Goal: Task Accomplishment & Management: Complete application form

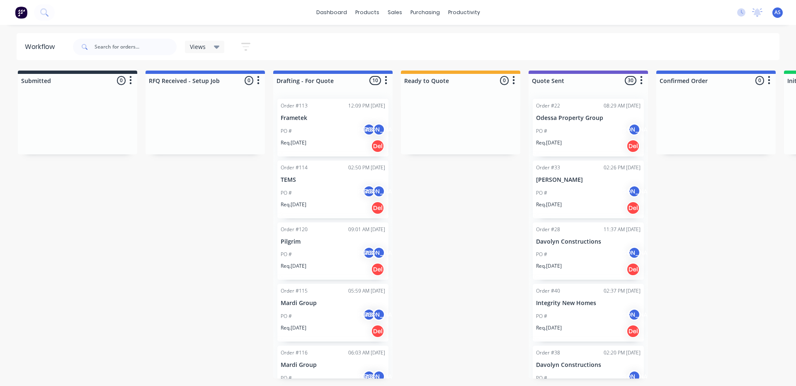
click at [316, 111] on div "Order #113 12:09 PM 23/09/25 Frametek PO # AS JO Req. 23/09/25 Del" at bounding box center [332, 128] width 111 height 58
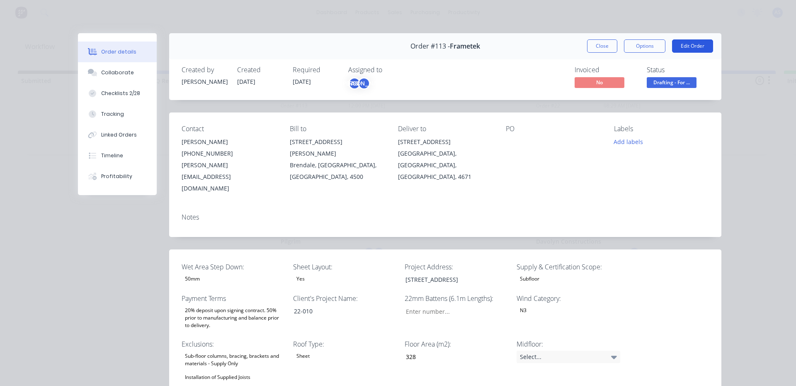
click at [678, 44] on button "Edit Order" at bounding box center [692, 45] width 41 height 13
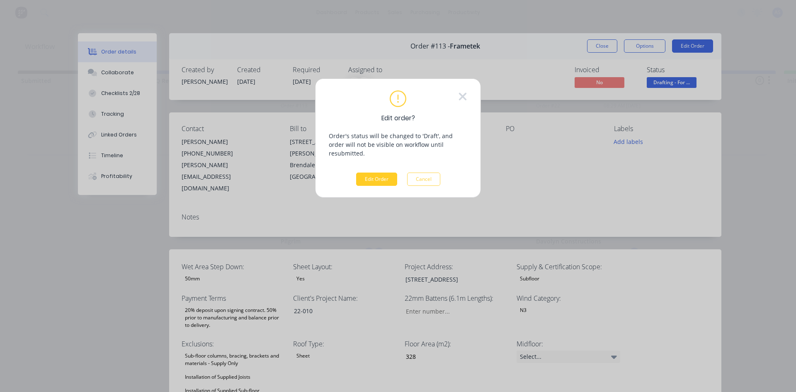
click at [374, 173] on button "Edit Order" at bounding box center [376, 179] width 41 height 13
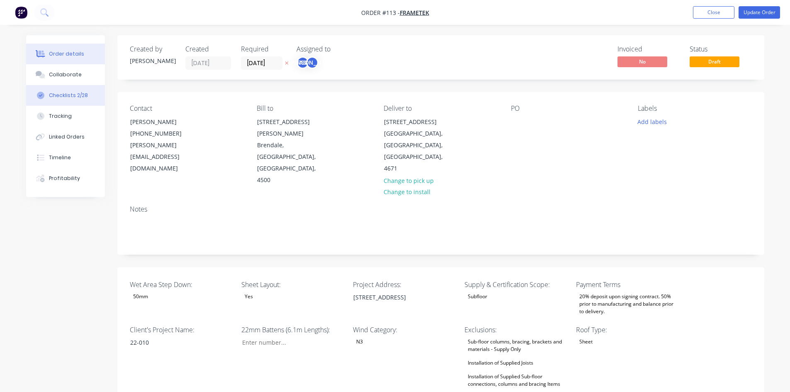
click at [67, 102] on button "Checklists 2/28" at bounding box center [65, 95] width 79 height 21
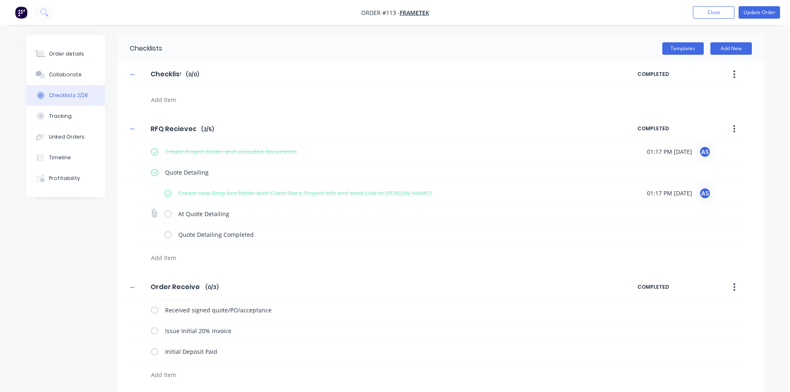
click at [212, 221] on div "At Quote Detailing" at bounding box center [385, 215] width 421 height 14
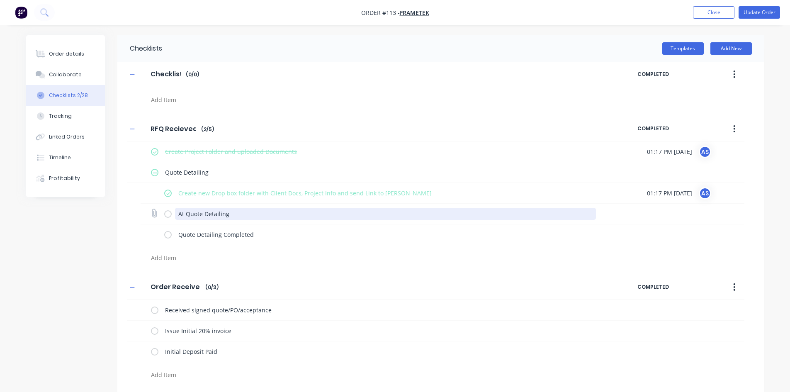
click at [214, 217] on textarea "At Quote Detailing" at bounding box center [385, 214] width 421 height 12
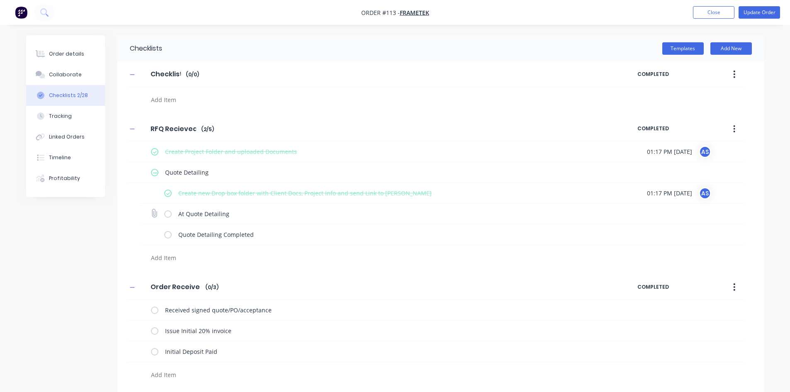
click at [171, 214] on label at bounding box center [167, 213] width 7 height 9
click at [0, 0] on input "checkbox" at bounding box center [0, 0] width 0 height 0
type textarea "x"
click at [68, 74] on div "Collaborate" at bounding box center [65, 74] width 33 height 7
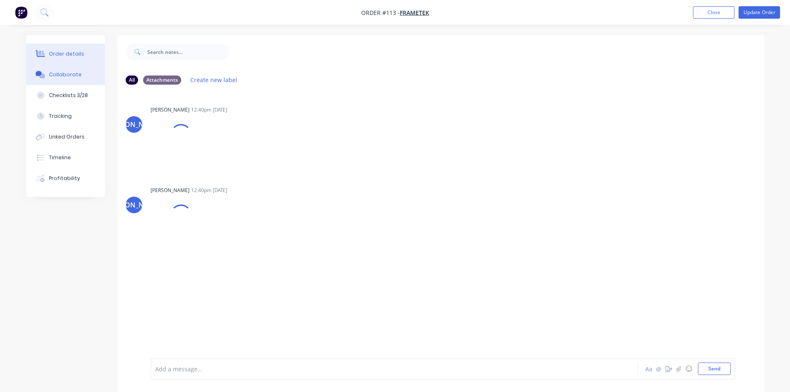
click at [67, 49] on button "Order details" at bounding box center [65, 54] width 79 height 21
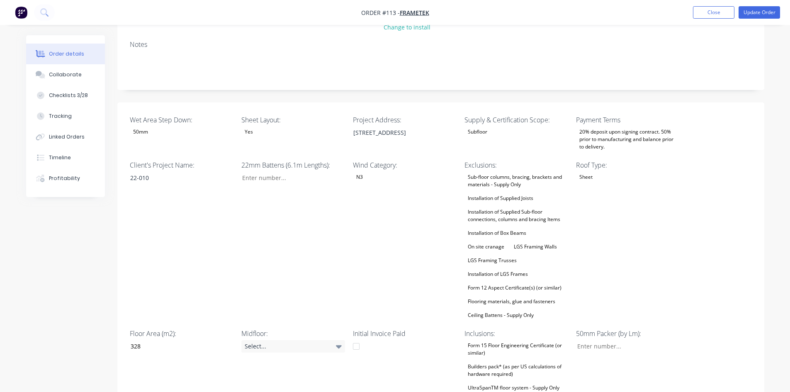
scroll to position [166, 0]
click at [580, 339] on input "Wet Area Step Down:" at bounding box center [624, 345] width 109 height 12
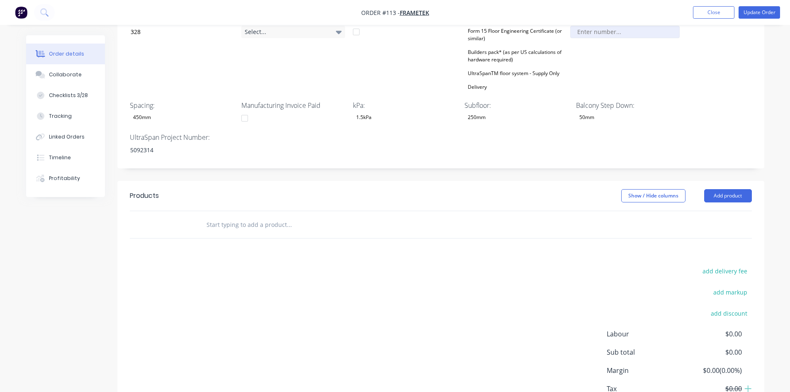
scroll to position [498, 0]
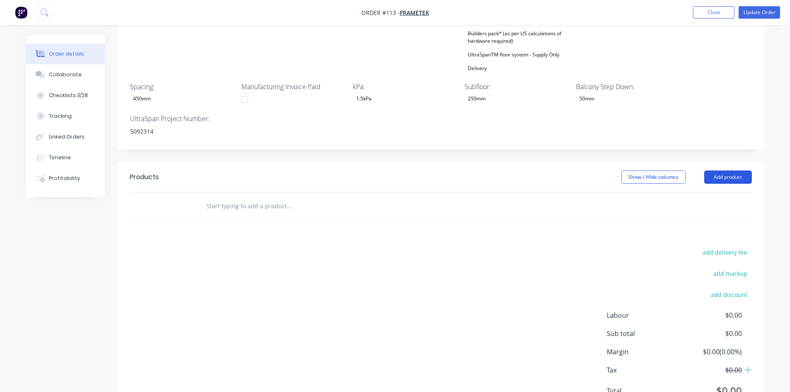
click at [710, 170] on button "Add product" at bounding box center [728, 176] width 48 height 13
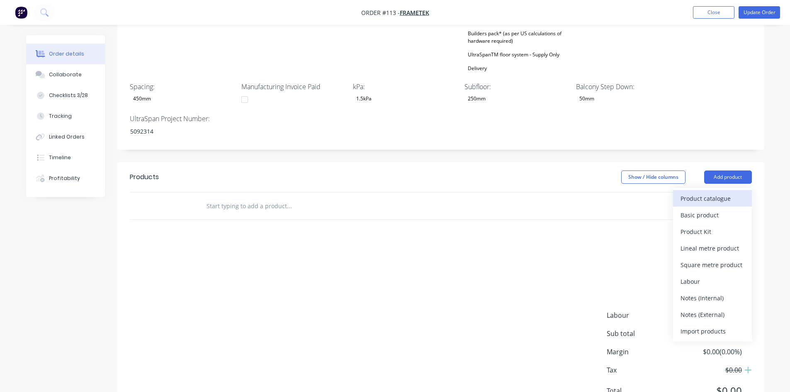
click at [711, 192] on div "Product catalogue" at bounding box center [712, 198] width 64 height 12
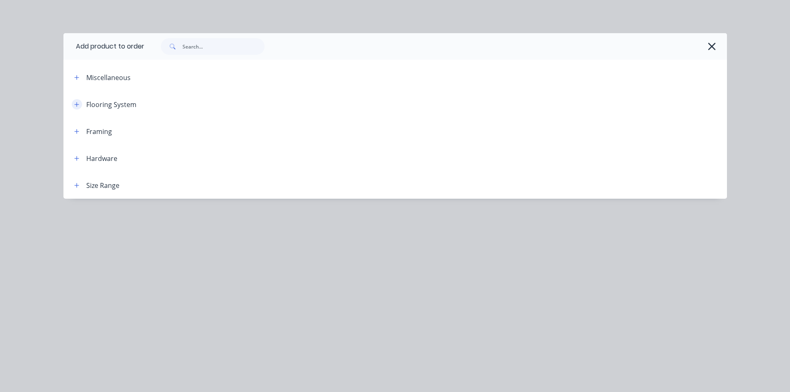
click at [76, 104] on icon "button" at bounding box center [76, 104] width 5 height 5
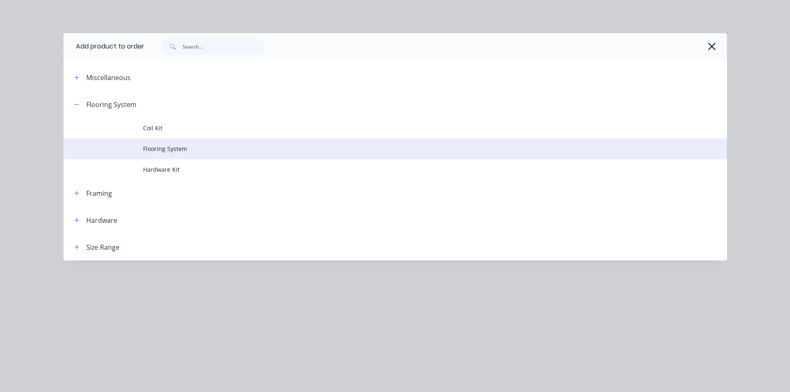
click at [172, 149] on span "Flooring System" at bounding box center [376, 148] width 467 height 9
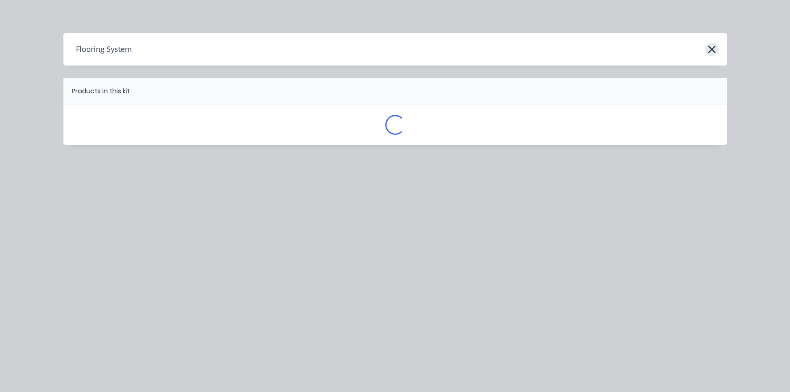
click at [707, 50] on button "button" at bounding box center [711, 49] width 13 height 13
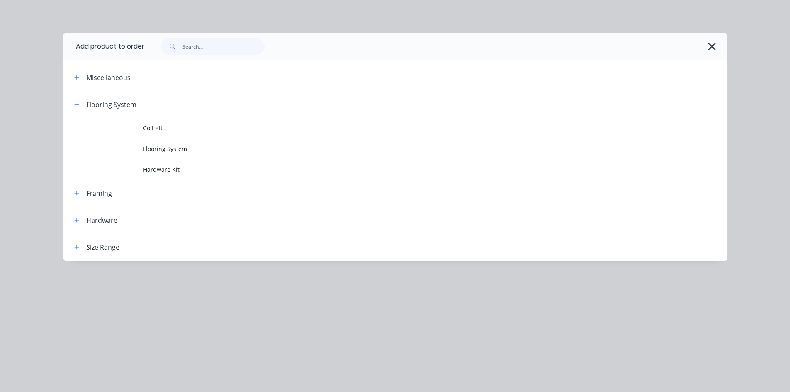
click at [707, 50] on button "button" at bounding box center [711, 46] width 13 height 13
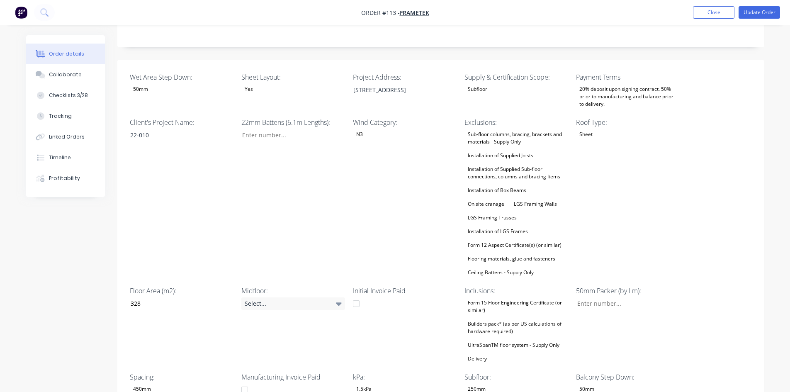
scroll to position [415, 0]
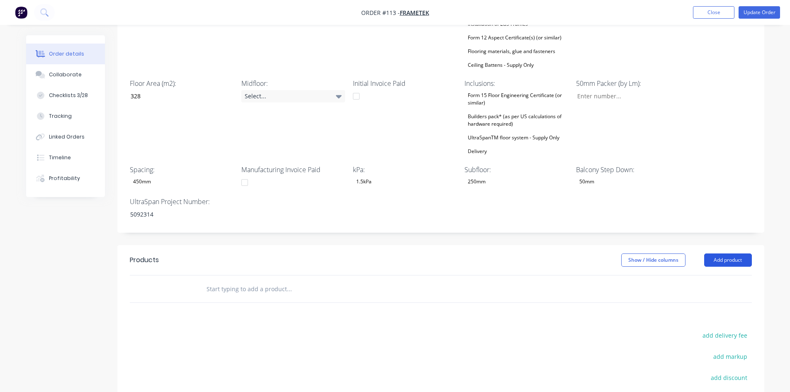
click at [713, 253] on button "Add product" at bounding box center [728, 259] width 48 height 13
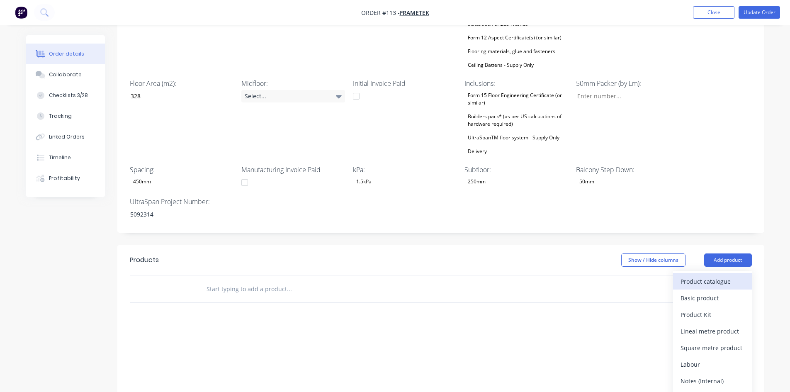
click at [692, 275] on div "Product catalogue" at bounding box center [712, 281] width 64 height 12
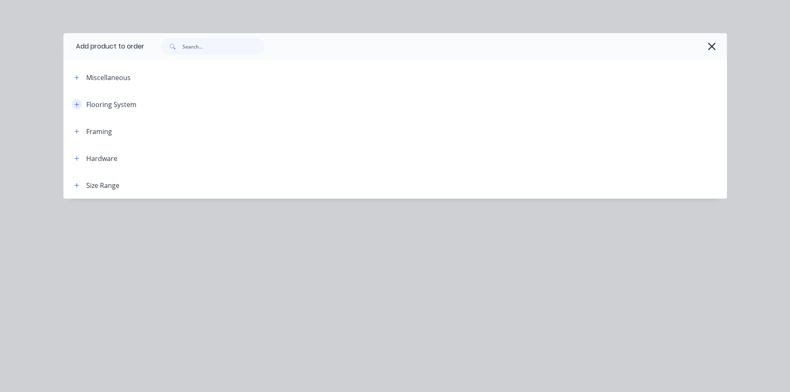
click at [78, 107] on icon "button" at bounding box center [76, 105] width 5 height 6
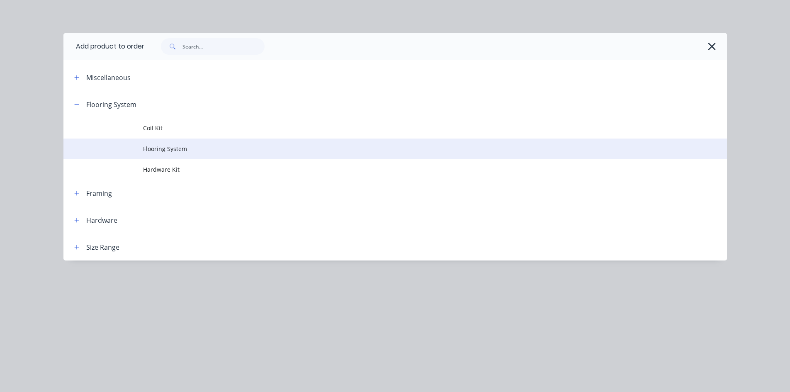
click at [165, 153] on td "Flooring System" at bounding box center [435, 148] width 584 height 21
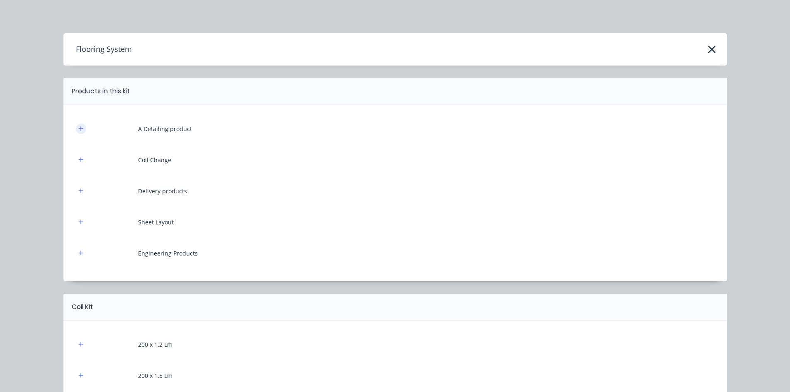
click at [81, 128] on button "button" at bounding box center [81, 129] width 10 height 10
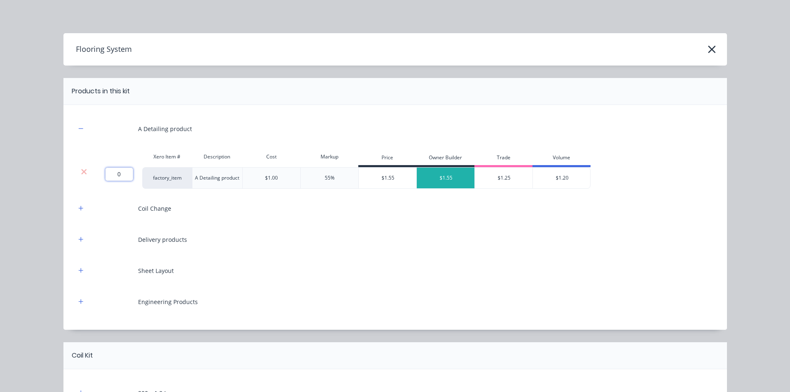
click at [114, 175] on input "0" at bounding box center [119, 174] width 28 height 13
type input "1195.4"
click at [81, 207] on button "button" at bounding box center [81, 208] width 10 height 10
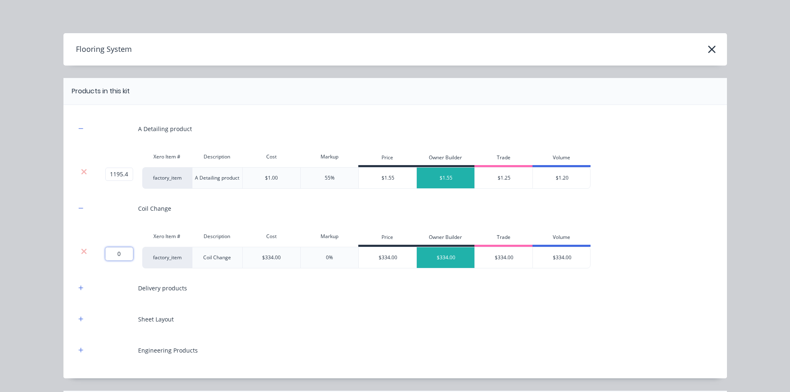
click at [113, 248] on input "0" at bounding box center [119, 253] width 28 height 13
type input "2"
click at [78, 290] on icon "button" at bounding box center [80, 288] width 5 height 6
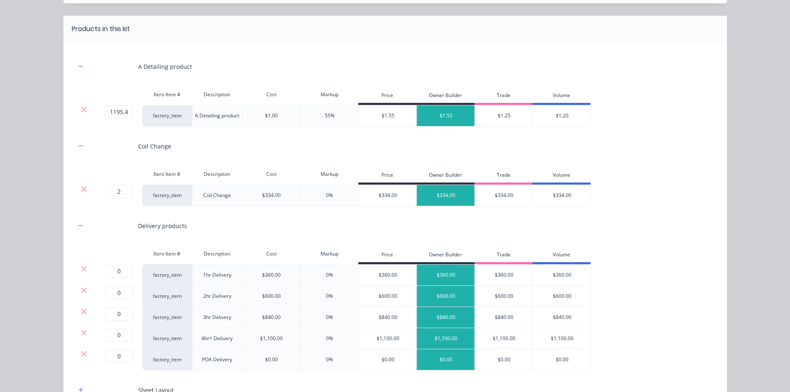
scroll to position [83, 0]
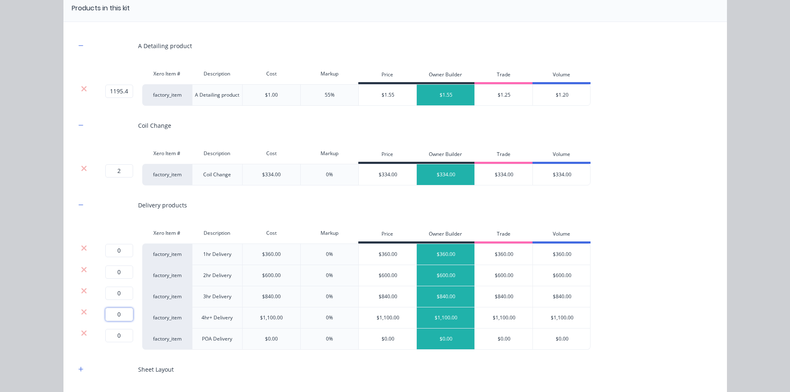
click at [120, 316] on input "0" at bounding box center [119, 314] width 28 height 13
type input "1"
click at [81, 248] on icon at bounding box center [84, 248] width 6 height 8
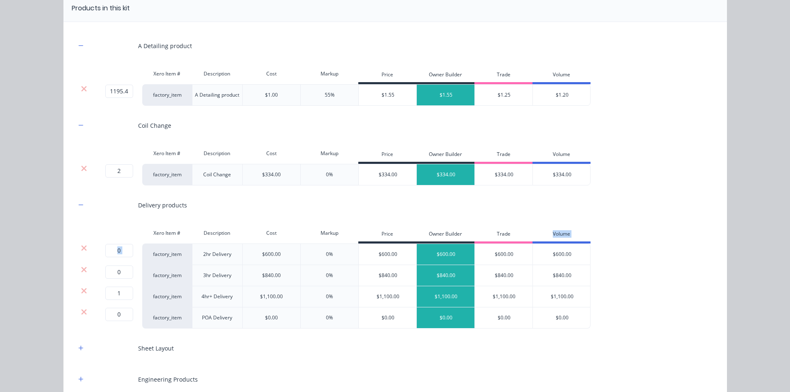
click at [81, 248] on icon at bounding box center [84, 248] width 6 height 8
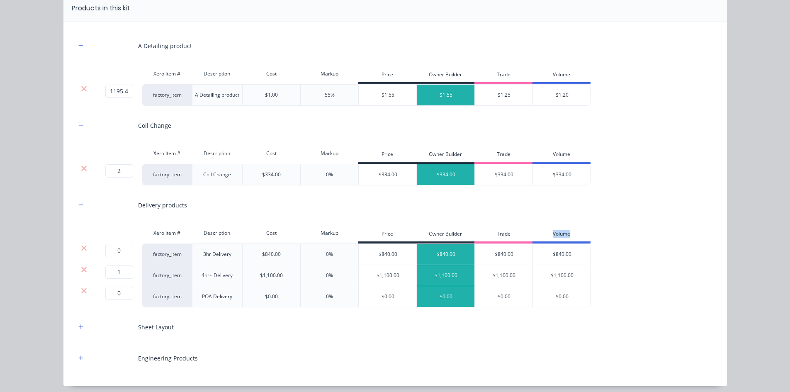
click at [81, 248] on icon at bounding box center [84, 248] width 6 height 8
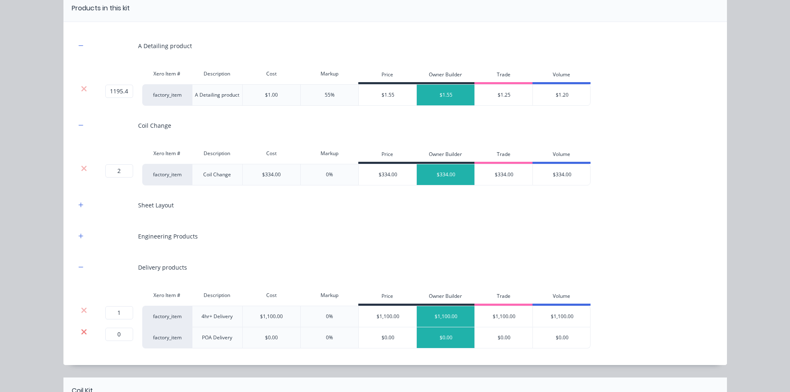
click at [82, 331] on icon at bounding box center [84, 332] width 6 height 8
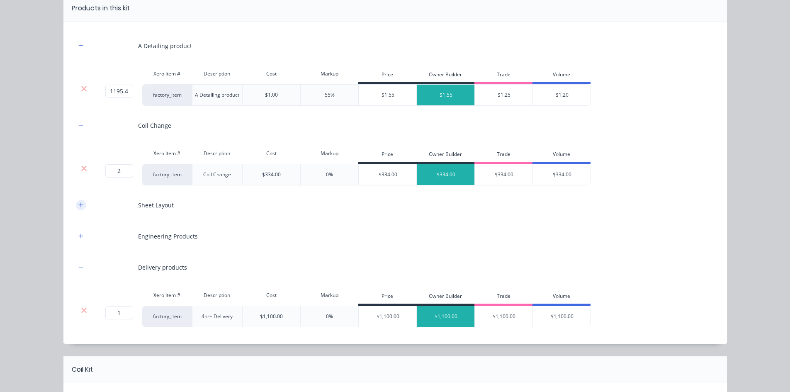
click at [78, 205] on icon "button" at bounding box center [80, 204] width 5 height 5
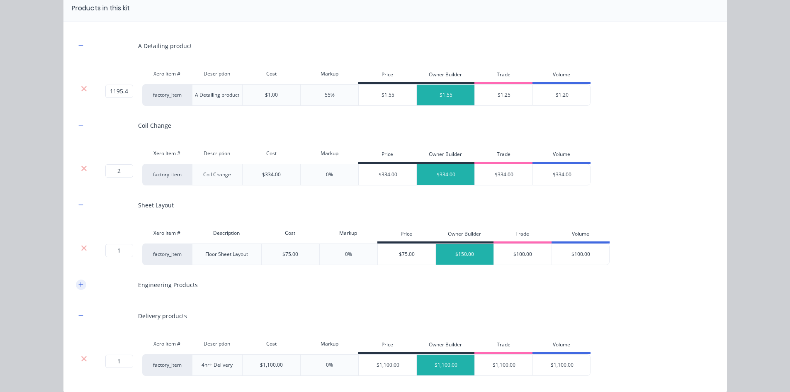
click at [76, 284] on button "button" at bounding box center [81, 284] width 10 height 10
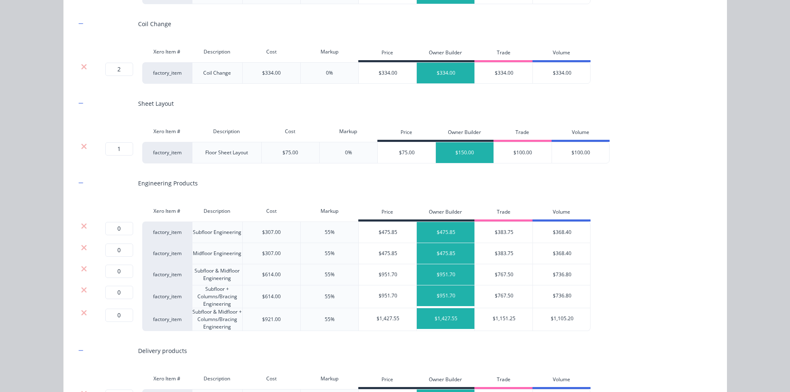
scroll to position [207, 0]
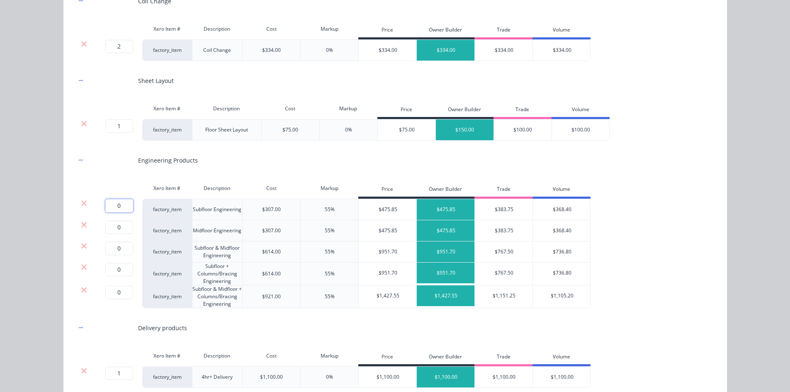
click at [112, 201] on input "0" at bounding box center [119, 205] width 28 height 13
type input "1"
click at [81, 224] on icon at bounding box center [83, 224] width 5 height 5
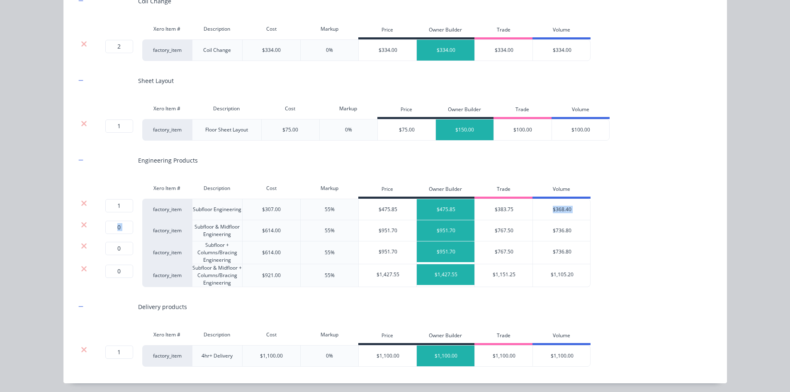
click at [81, 224] on icon at bounding box center [83, 224] width 5 height 5
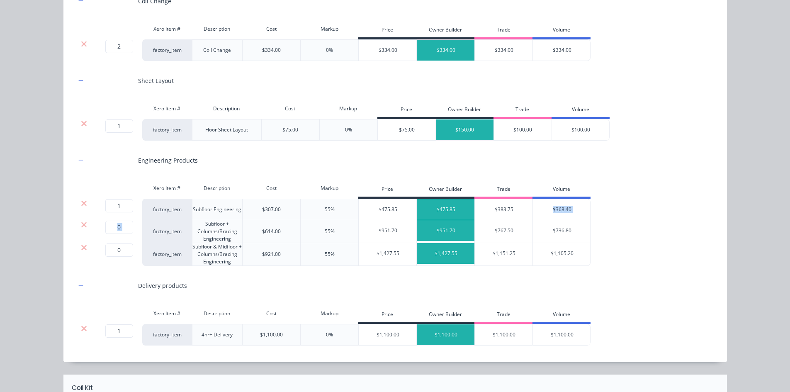
click at [81, 224] on icon at bounding box center [83, 224] width 5 height 5
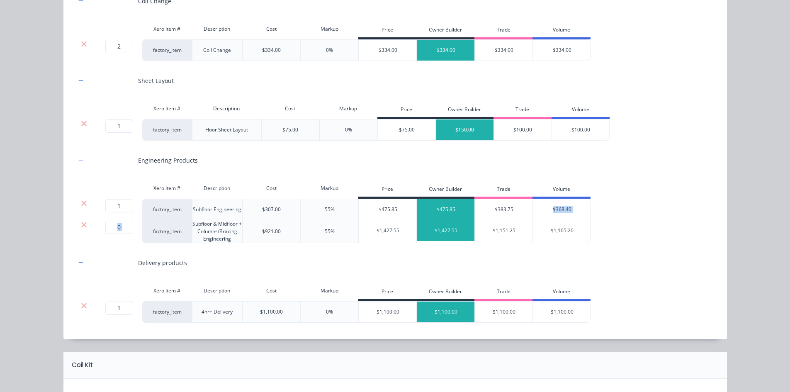
click at [81, 224] on icon at bounding box center [83, 224] width 5 height 5
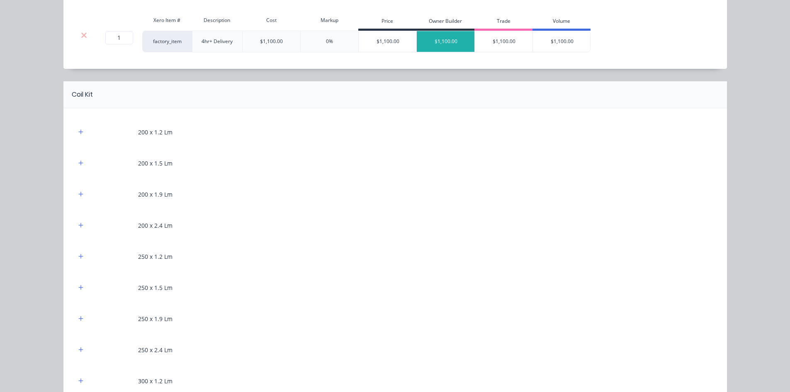
scroll to position [456, 0]
click at [79, 193] on icon "button" at bounding box center [80, 192] width 5 height 5
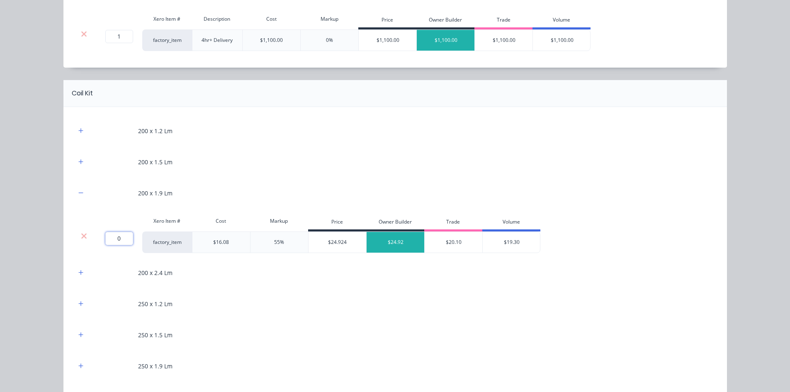
click at [114, 237] on input "0" at bounding box center [119, 238] width 28 height 13
type input "396.8"
click at [55, 228] on div "Flooring System Products in this kit A Detailing product Xero Item # Descriptio…" at bounding box center [395, 196] width 790 height 392
click at [76, 301] on button "button" at bounding box center [81, 304] width 10 height 10
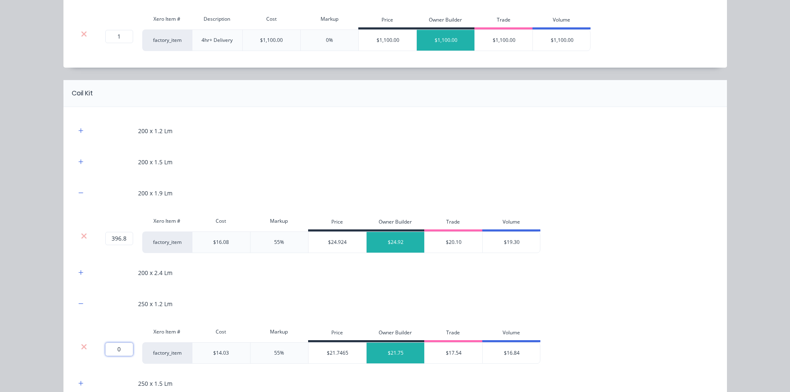
click at [112, 345] on input "0" at bounding box center [119, 349] width 28 height 13
type input "557.7"
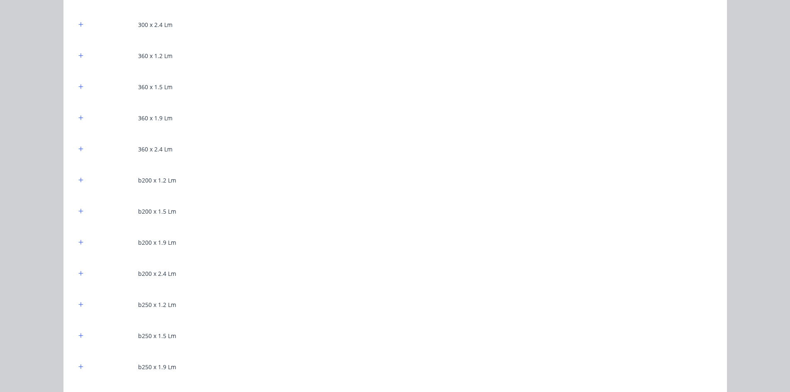
scroll to position [1037, 0]
click at [78, 208] on icon "button" at bounding box center [80, 207] width 5 height 6
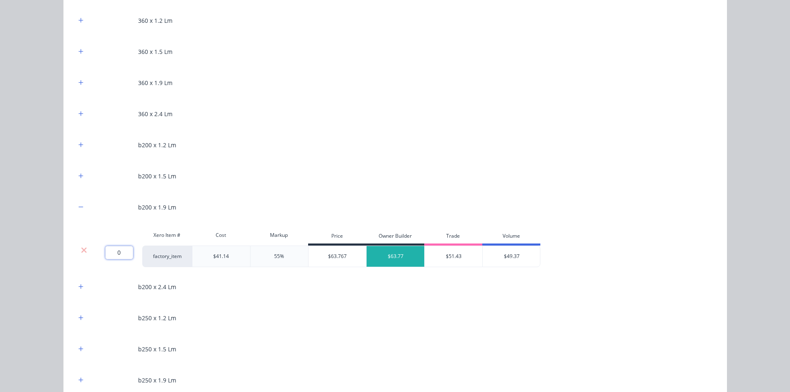
click at [120, 250] on input "0" at bounding box center [119, 252] width 28 height 13
type input "38.45"
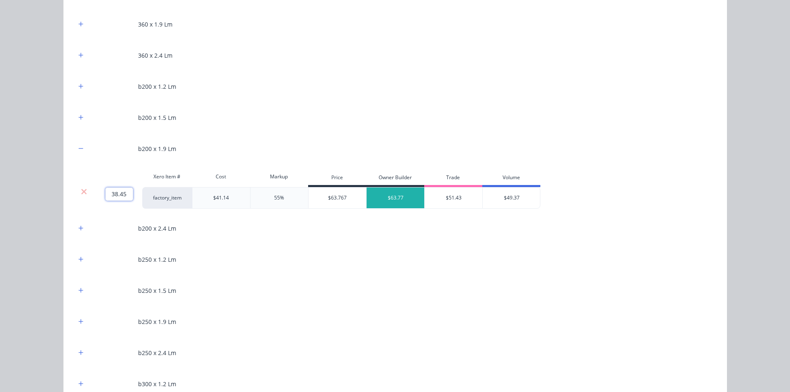
scroll to position [1120, 0]
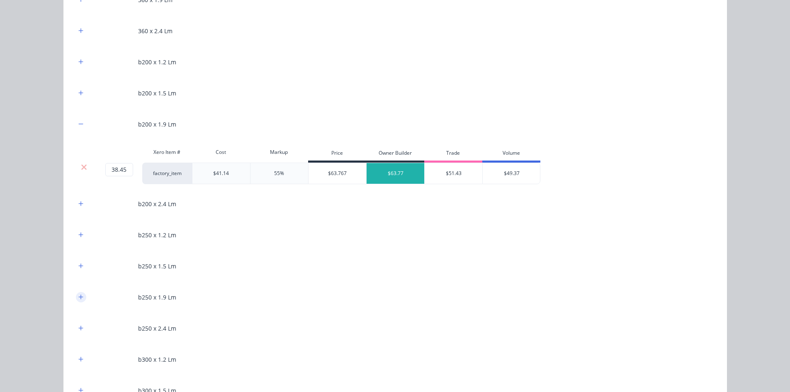
click at [78, 299] on icon "button" at bounding box center [80, 297] width 5 height 6
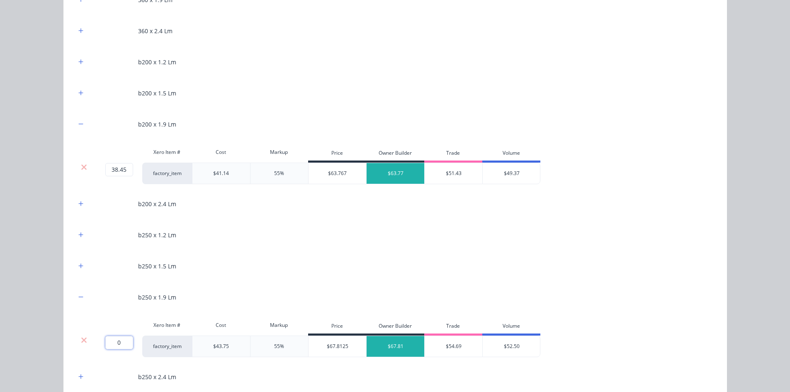
click at [115, 340] on input "0" at bounding box center [119, 342] width 28 height 13
type input "82"
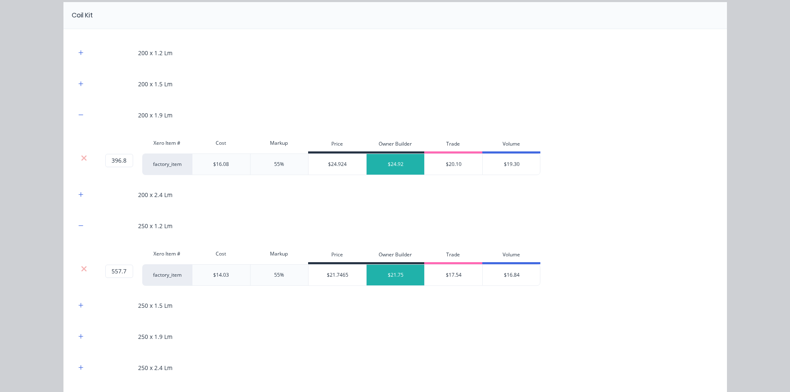
scroll to position [456, 0]
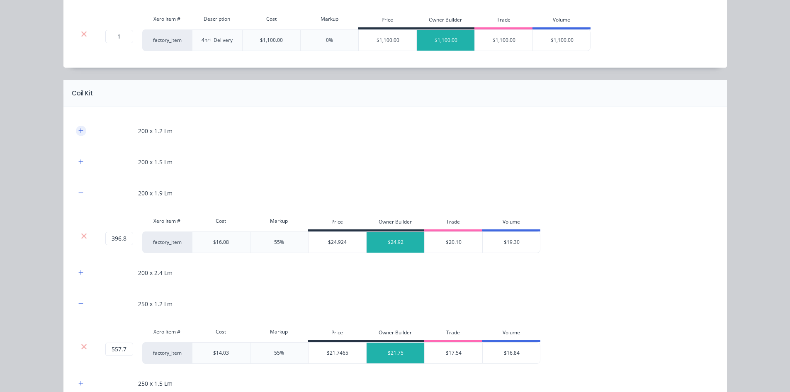
click at [76, 130] on button "button" at bounding box center [81, 131] width 10 height 10
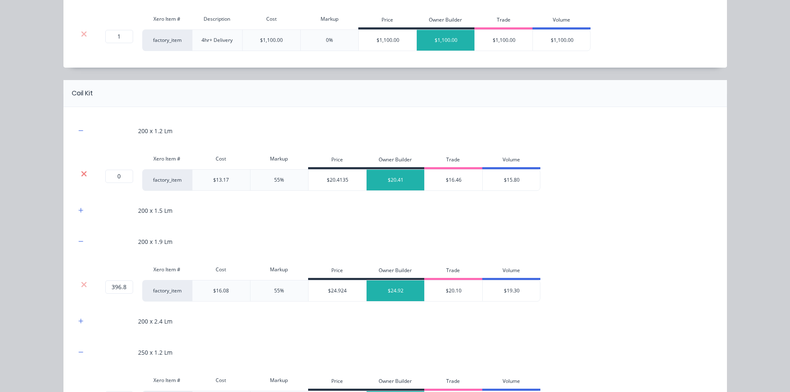
click at [81, 170] on icon at bounding box center [84, 174] width 6 height 8
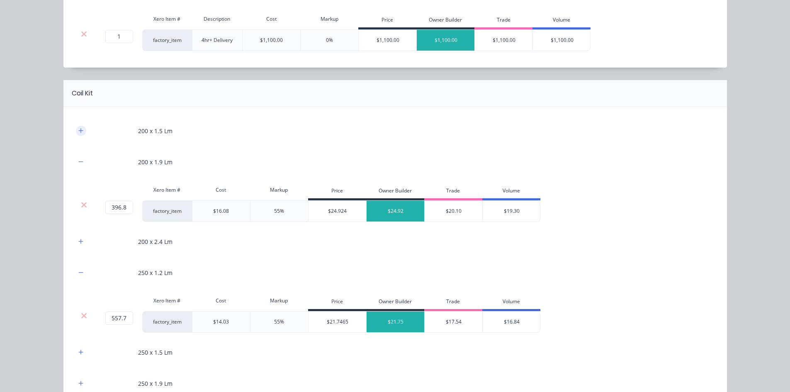
click at [78, 131] on icon "button" at bounding box center [80, 130] width 5 height 5
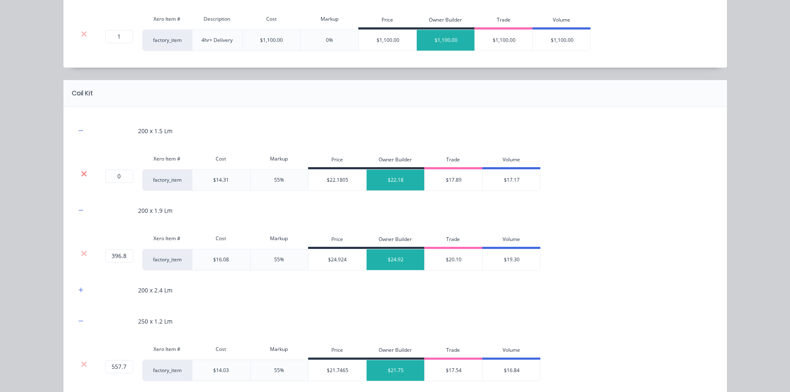
click at [81, 171] on icon at bounding box center [84, 174] width 6 height 8
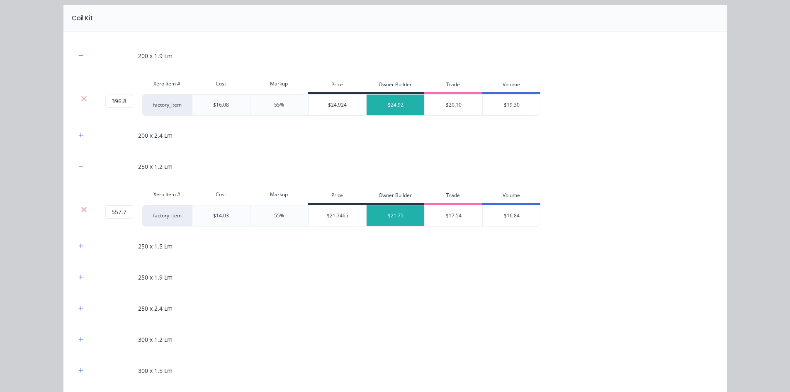
scroll to position [539, 0]
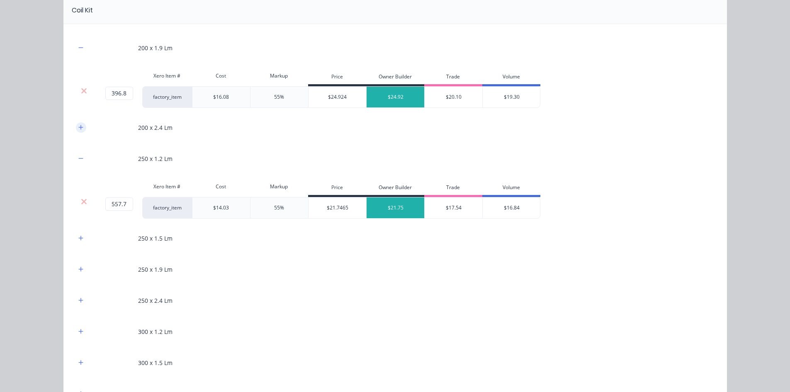
click at [80, 128] on icon "button" at bounding box center [80, 127] width 5 height 6
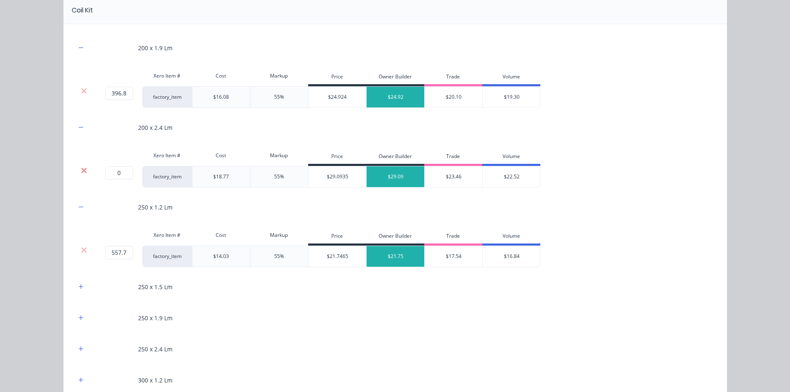
click at [81, 166] on icon at bounding box center [84, 170] width 6 height 8
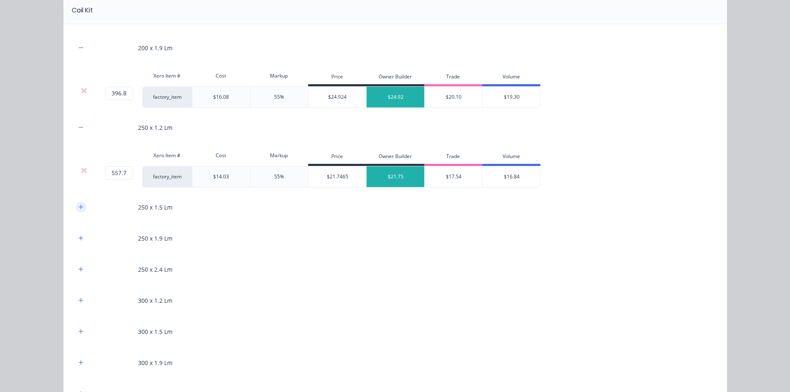
click at [79, 208] on icon "button" at bounding box center [80, 207] width 5 height 6
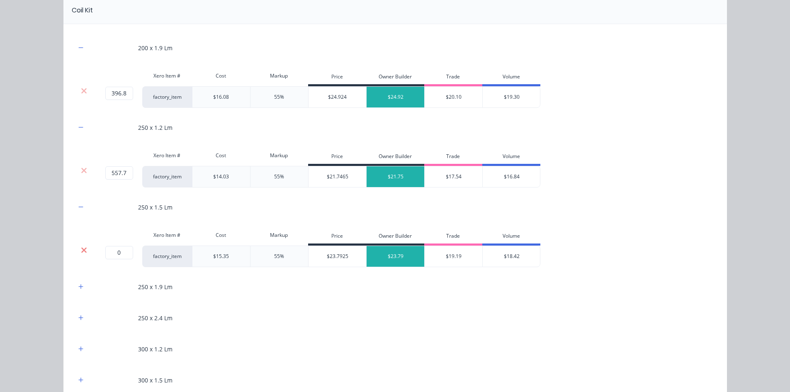
click at [81, 250] on icon at bounding box center [83, 249] width 5 height 5
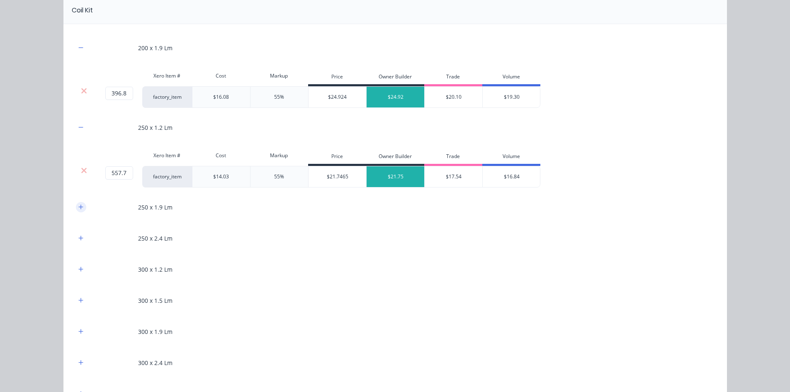
click at [78, 208] on icon "button" at bounding box center [80, 207] width 5 height 6
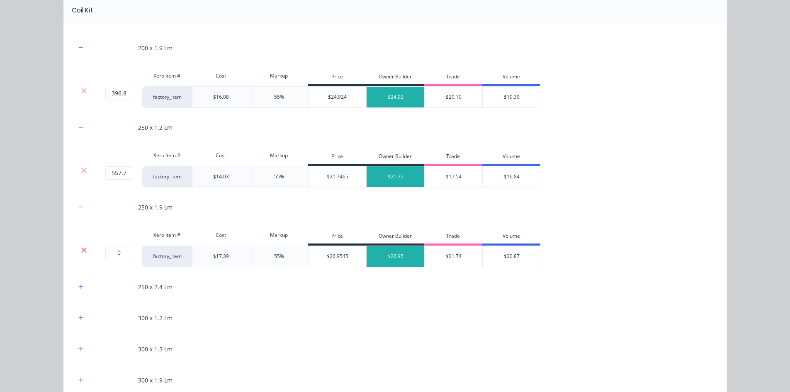
click at [81, 248] on icon at bounding box center [83, 249] width 5 height 5
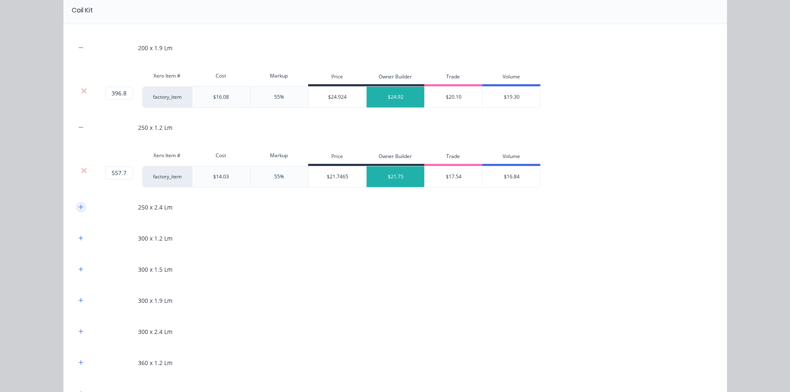
click at [78, 208] on icon "button" at bounding box center [80, 206] width 5 height 5
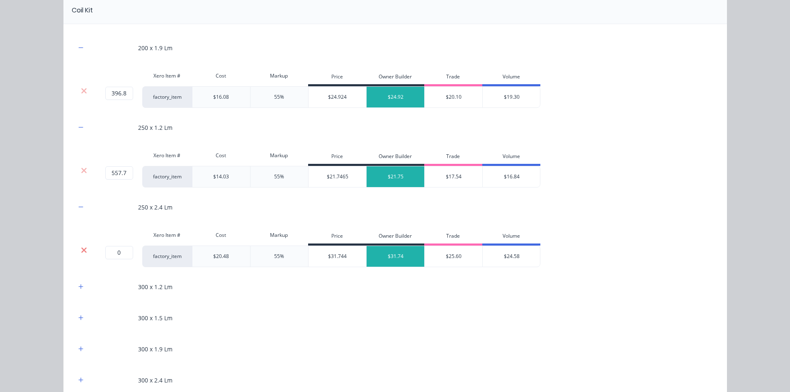
click at [82, 248] on icon at bounding box center [83, 249] width 5 height 5
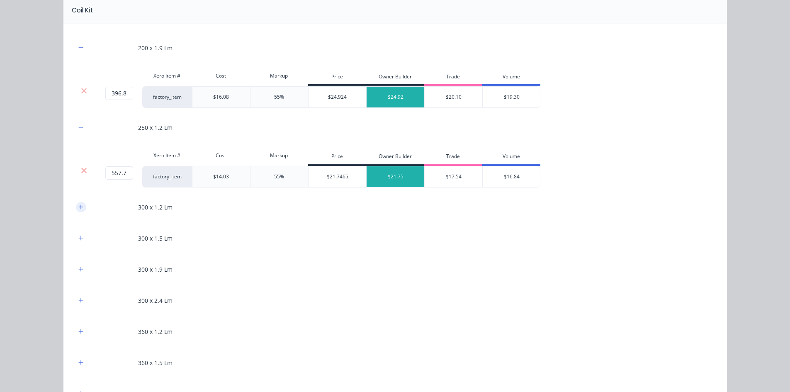
click at [79, 205] on icon "button" at bounding box center [80, 207] width 5 height 6
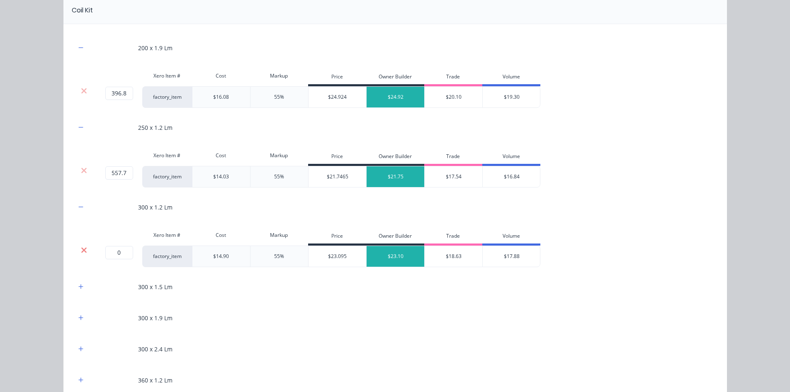
click at [81, 249] on icon at bounding box center [83, 249] width 5 height 5
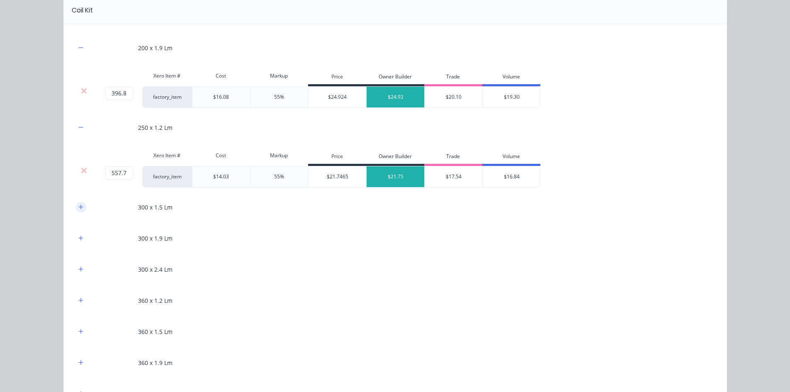
click at [78, 209] on icon "button" at bounding box center [80, 207] width 5 height 6
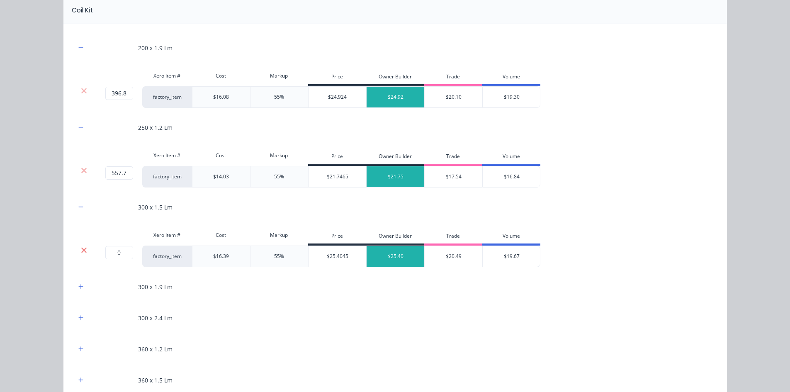
click at [81, 253] on icon at bounding box center [84, 250] width 6 height 8
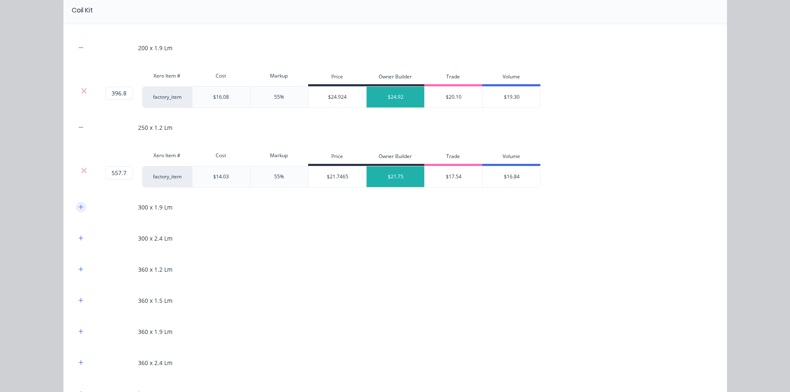
click at [79, 210] on icon "button" at bounding box center [80, 207] width 5 height 6
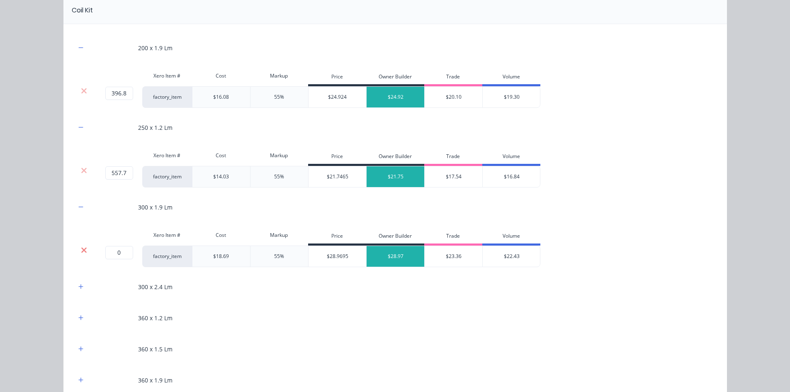
click at [83, 247] on icon at bounding box center [84, 250] width 6 height 8
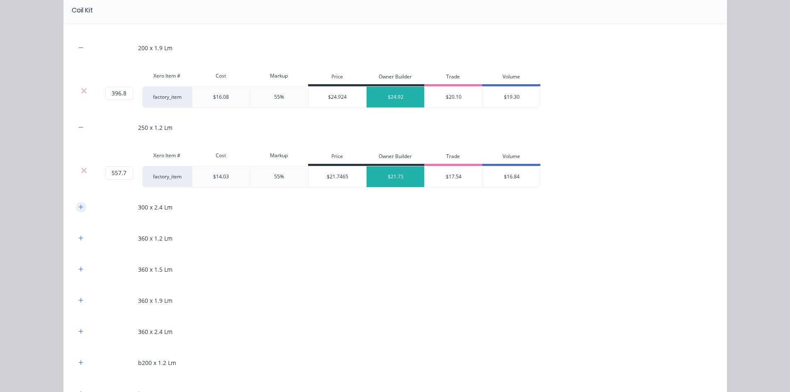
click at [81, 204] on button "button" at bounding box center [81, 207] width 10 height 10
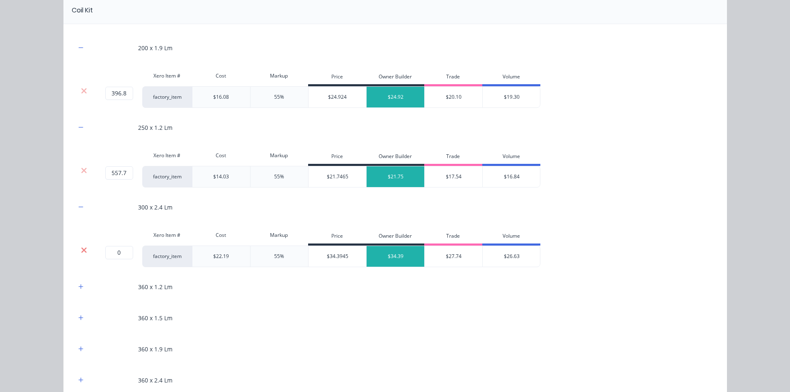
click at [81, 253] on icon at bounding box center [84, 250] width 6 height 8
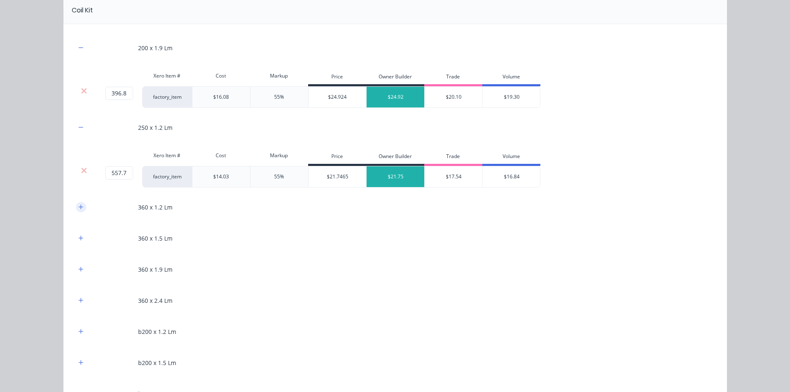
click at [79, 207] on icon "button" at bounding box center [80, 206] width 5 height 5
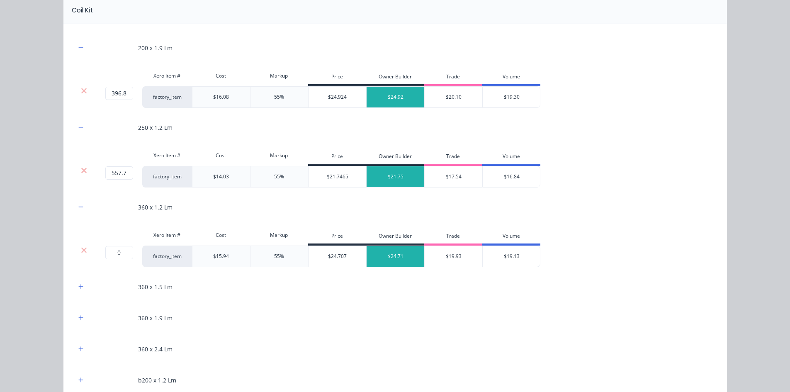
click at [85, 248] on div at bounding box center [84, 250] width 16 height 8
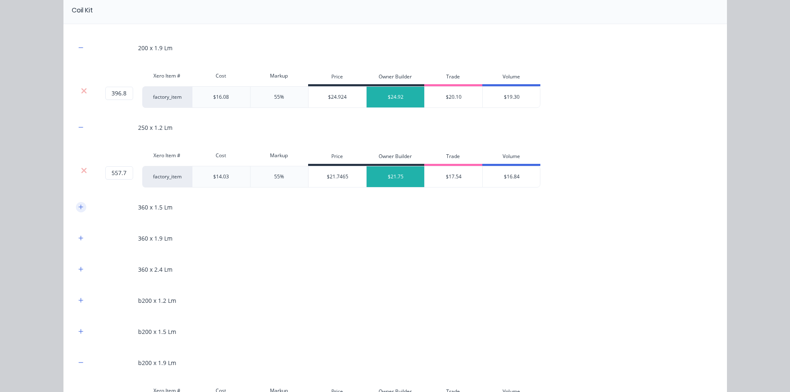
click at [80, 209] on icon "button" at bounding box center [80, 207] width 5 height 6
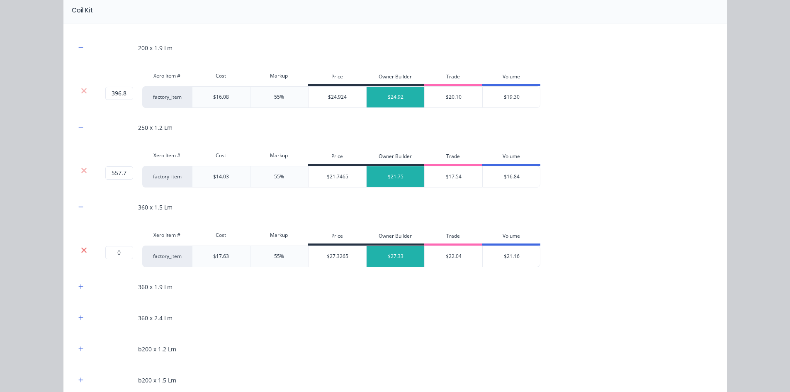
click at [81, 246] on icon at bounding box center [84, 250] width 6 height 8
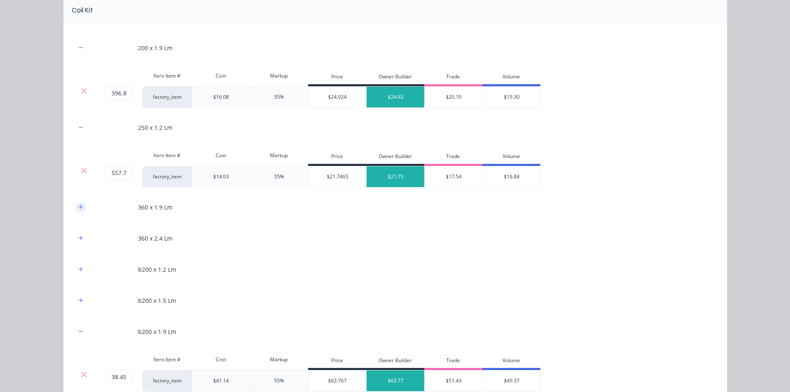
click at [80, 207] on icon "button" at bounding box center [80, 207] width 5 height 6
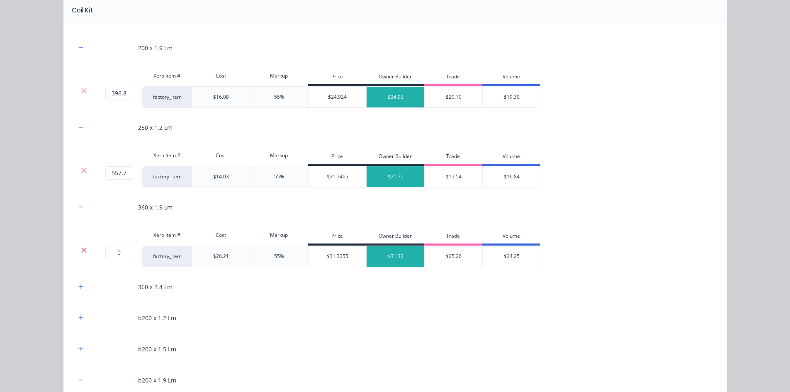
click at [82, 252] on icon at bounding box center [83, 249] width 5 height 5
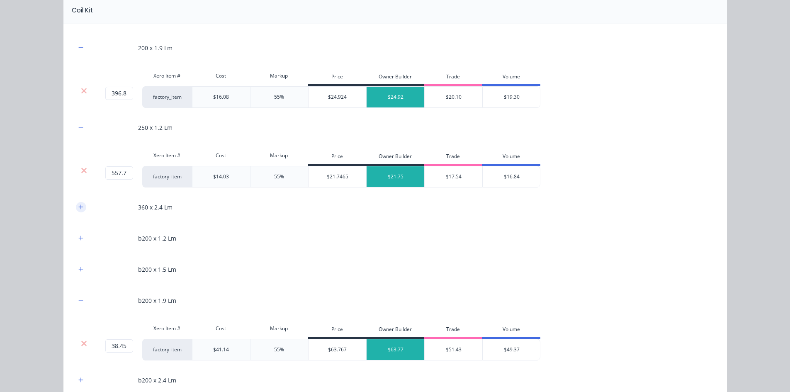
click at [79, 207] on icon "button" at bounding box center [80, 206] width 5 height 5
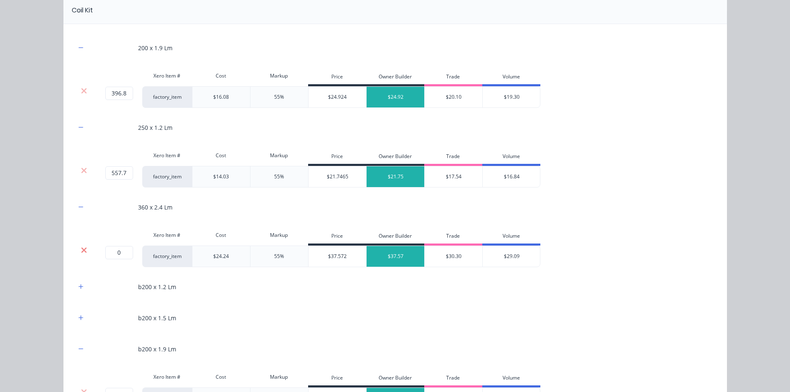
click at [81, 250] on icon at bounding box center [83, 249] width 5 height 5
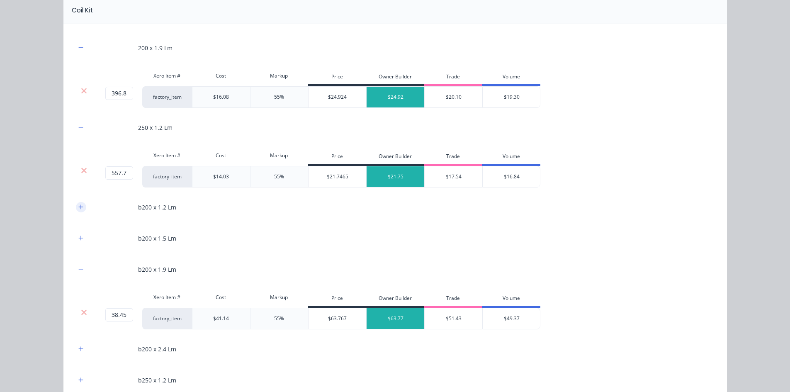
click at [78, 206] on icon "button" at bounding box center [80, 207] width 5 height 6
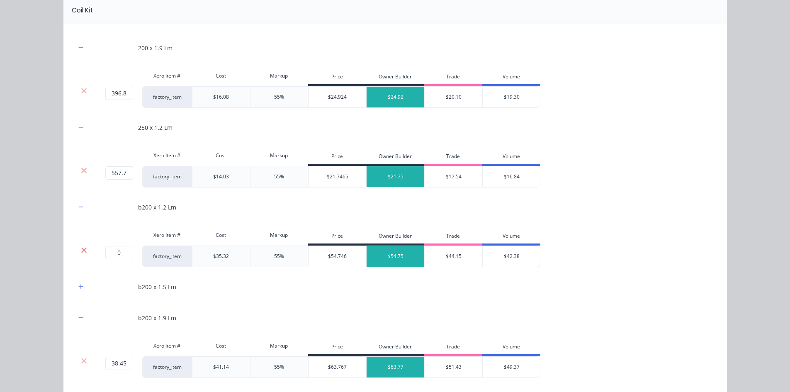
click at [84, 250] on icon at bounding box center [84, 250] width 6 height 8
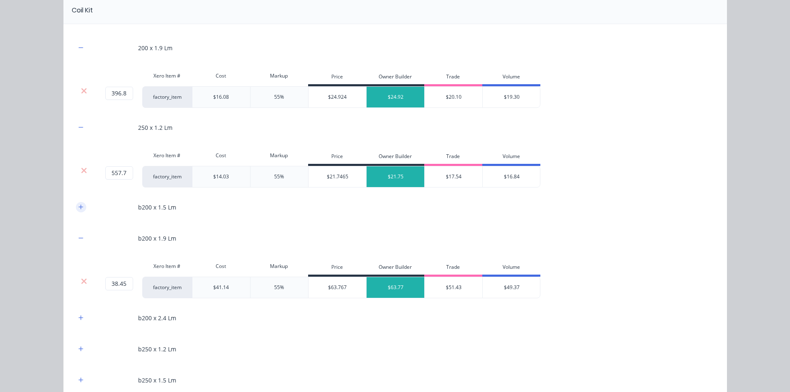
click at [78, 208] on icon "button" at bounding box center [80, 206] width 5 height 5
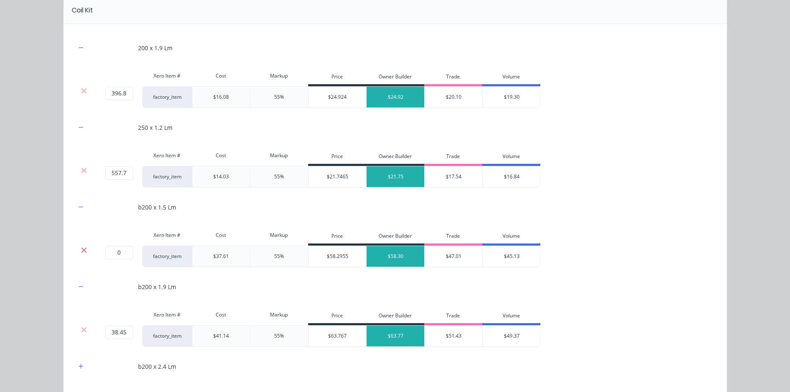
click at [81, 246] on icon at bounding box center [84, 250] width 6 height 8
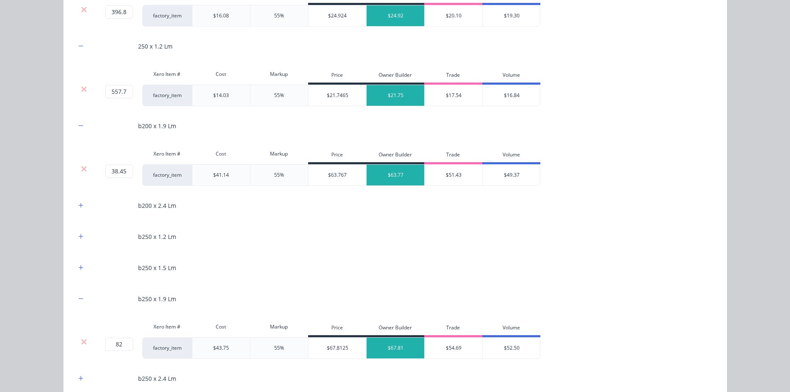
scroll to position [622, 0]
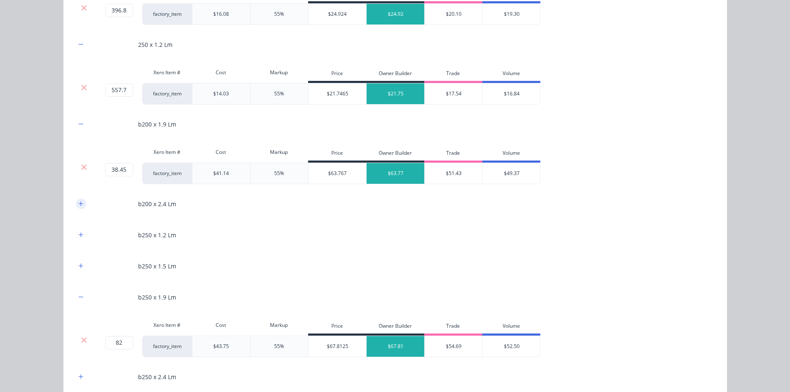
click at [80, 203] on button "button" at bounding box center [81, 204] width 10 height 10
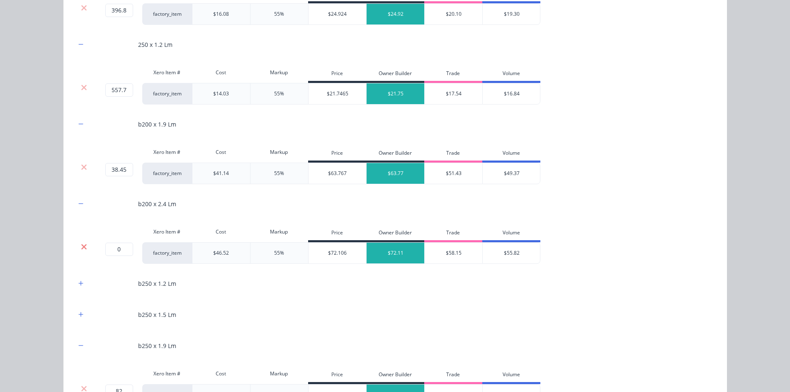
click at [81, 246] on icon at bounding box center [83, 246] width 5 height 5
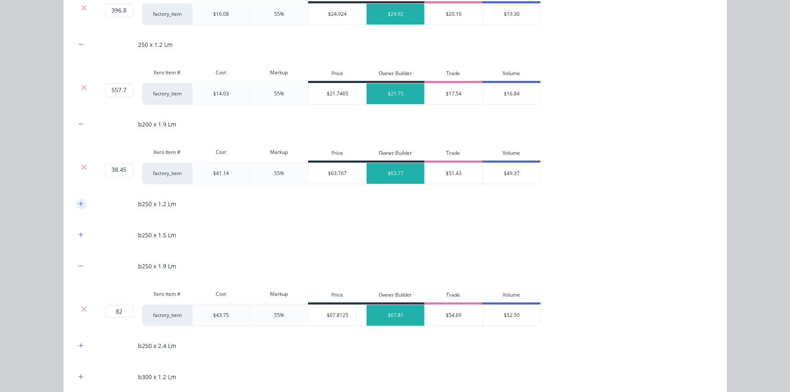
click at [80, 204] on icon "button" at bounding box center [80, 204] width 5 height 6
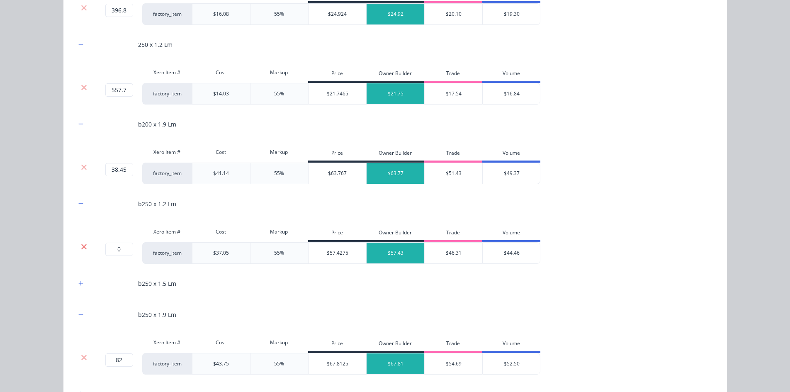
click at [81, 243] on icon at bounding box center [84, 247] width 6 height 8
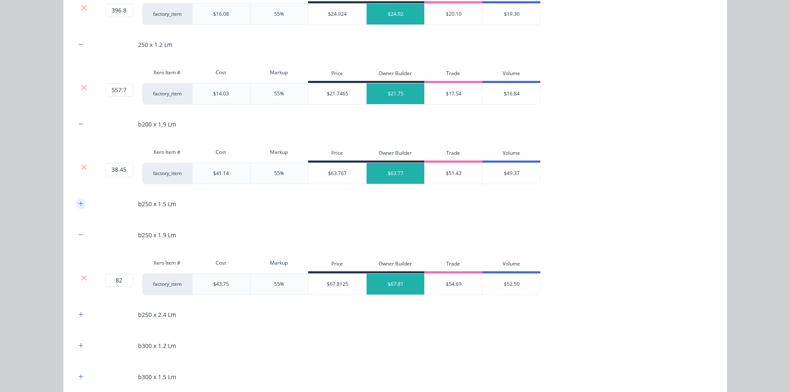
click at [78, 201] on icon "button" at bounding box center [80, 204] width 5 height 6
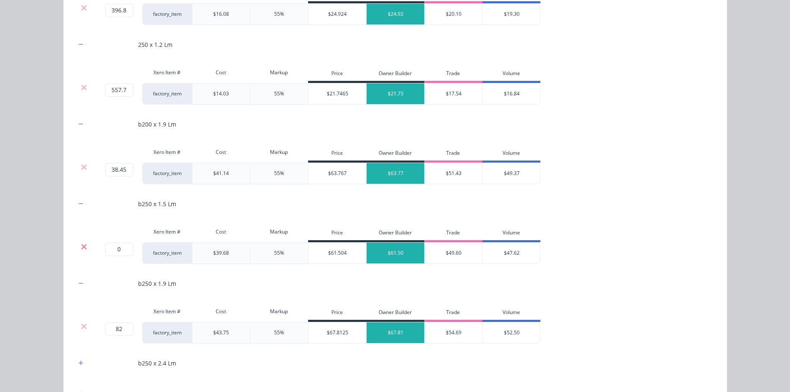
click at [81, 248] on icon at bounding box center [83, 246] width 5 height 5
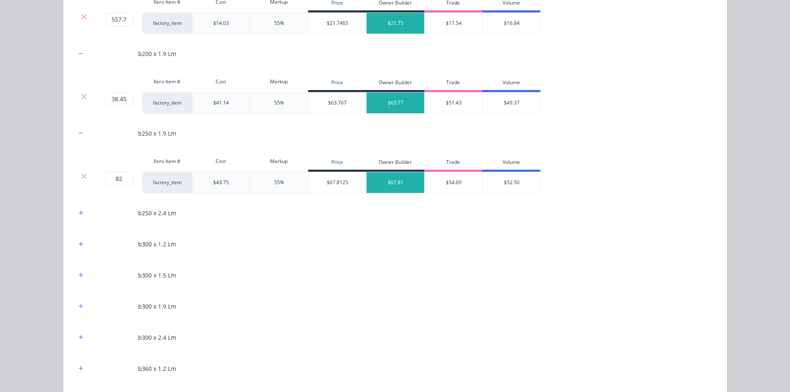
scroll to position [705, 0]
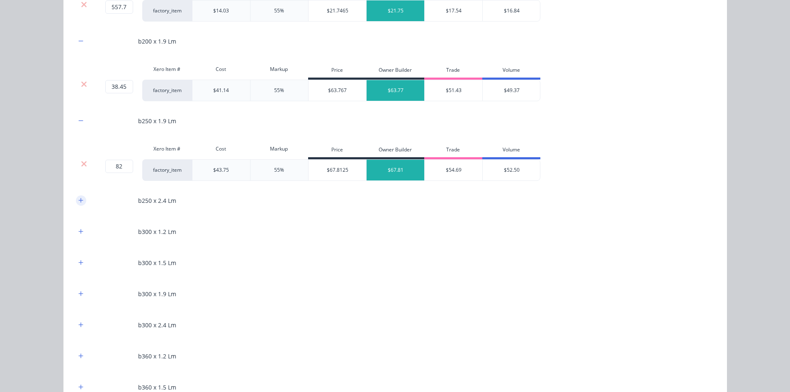
click at [78, 201] on icon "button" at bounding box center [80, 200] width 5 height 6
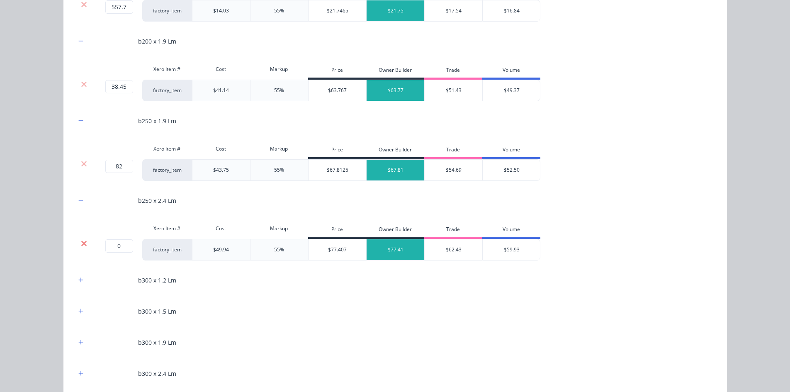
click at [81, 242] on icon at bounding box center [83, 243] width 5 height 5
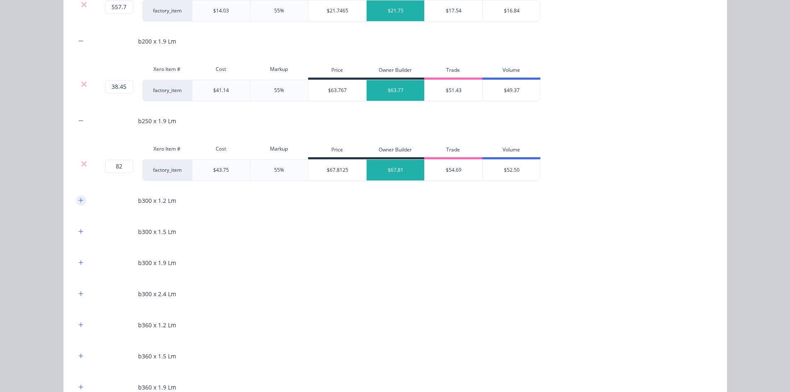
click at [78, 201] on icon "button" at bounding box center [80, 200] width 5 height 6
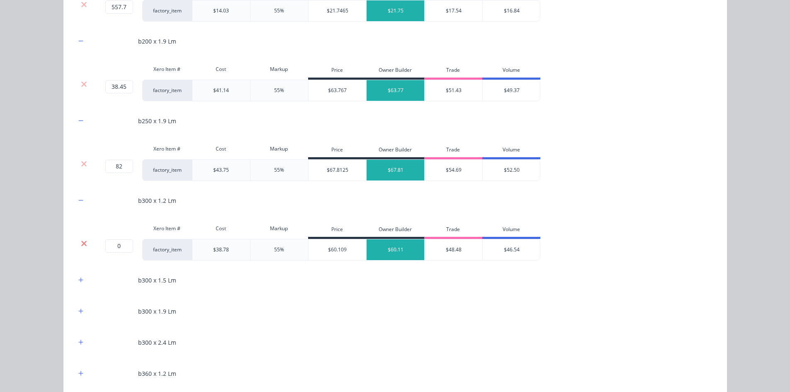
click at [82, 241] on icon at bounding box center [84, 243] width 6 height 8
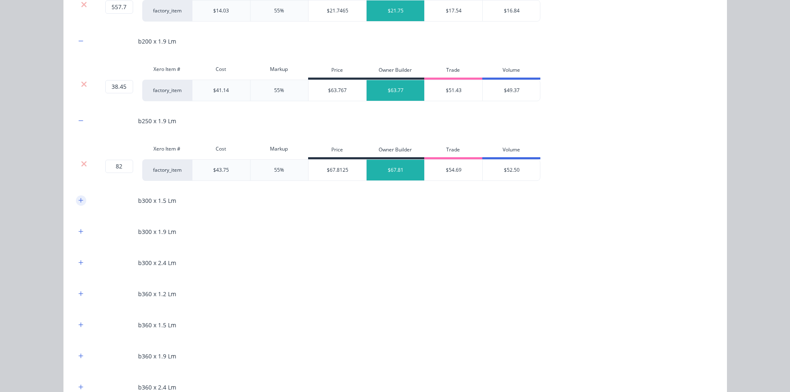
click at [82, 203] on button "button" at bounding box center [81, 200] width 10 height 10
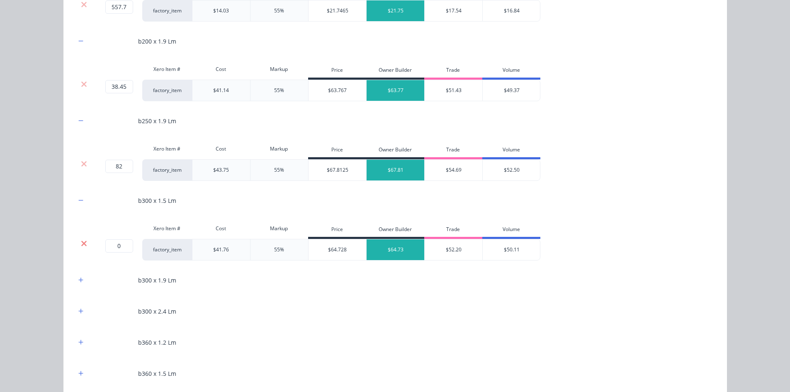
click at [84, 240] on icon at bounding box center [84, 243] width 6 height 8
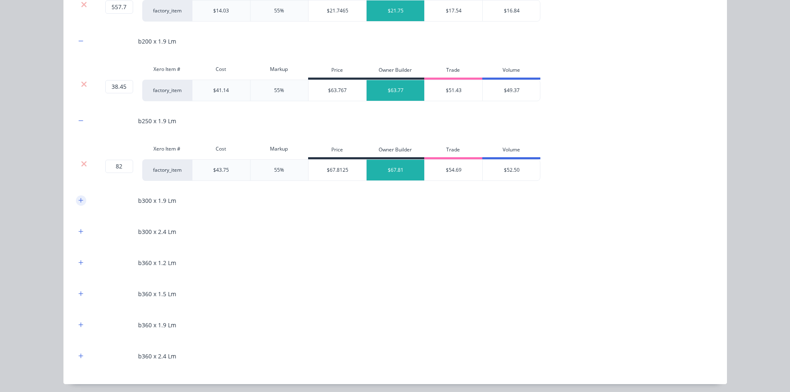
click at [79, 200] on icon "button" at bounding box center [80, 200] width 5 height 5
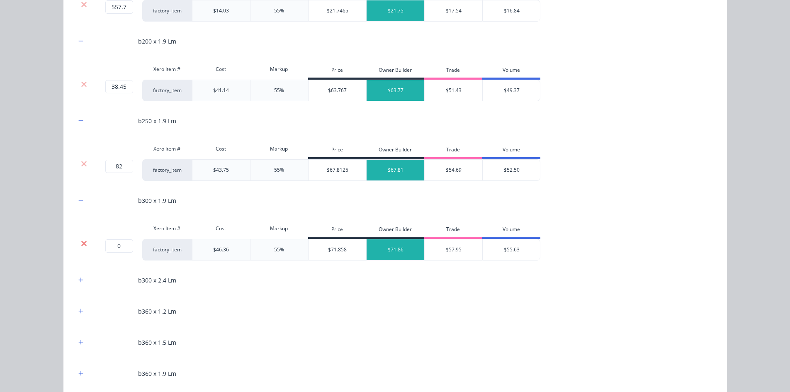
click at [81, 245] on icon at bounding box center [83, 243] width 5 height 5
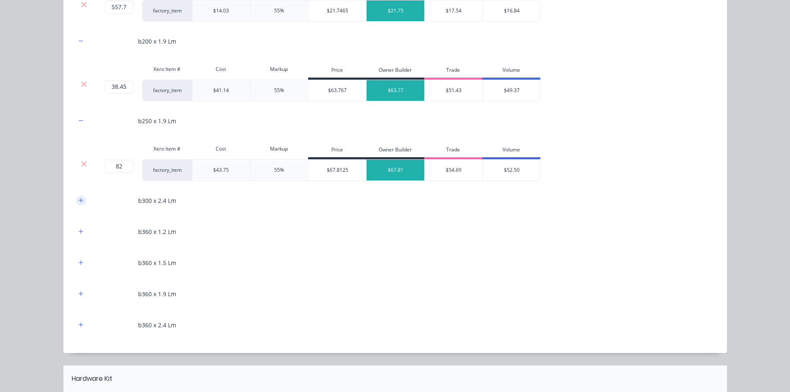
click at [78, 205] on button "button" at bounding box center [81, 200] width 10 height 10
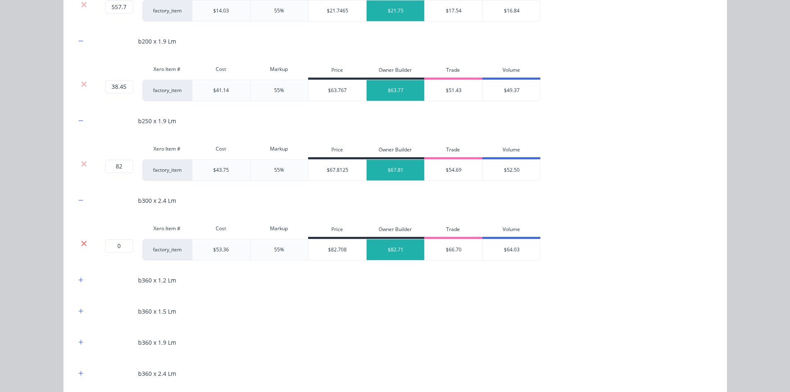
drag, startPoint x: 80, startPoint y: 242, endPoint x: 77, endPoint y: 211, distance: 30.4
click at [81, 241] on icon at bounding box center [84, 243] width 6 height 8
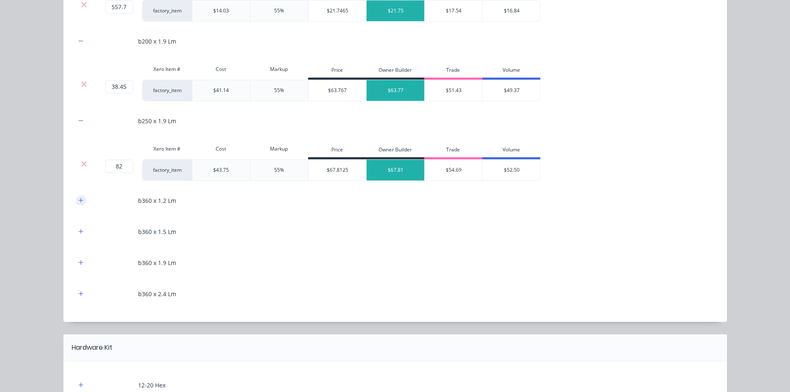
click at [78, 203] on icon "button" at bounding box center [80, 200] width 5 height 6
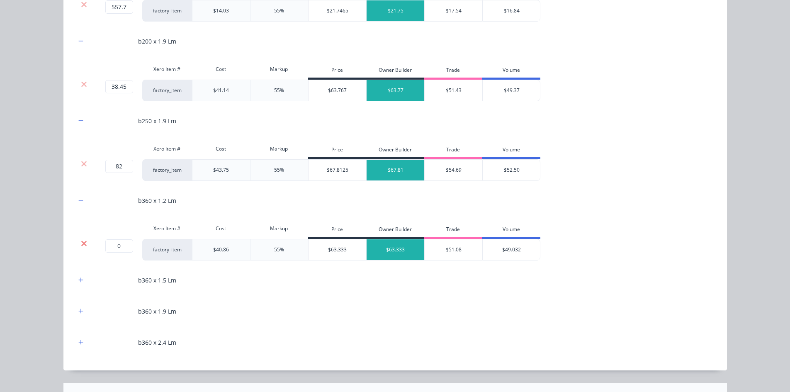
click at [81, 243] on icon at bounding box center [84, 243] width 6 height 8
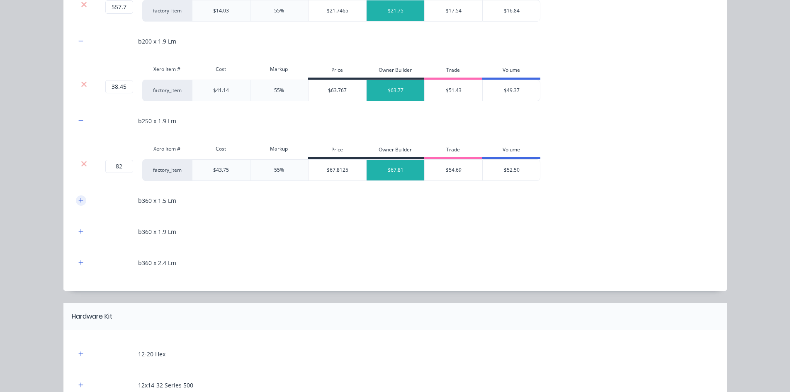
click at [76, 203] on button "button" at bounding box center [81, 200] width 10 height 10
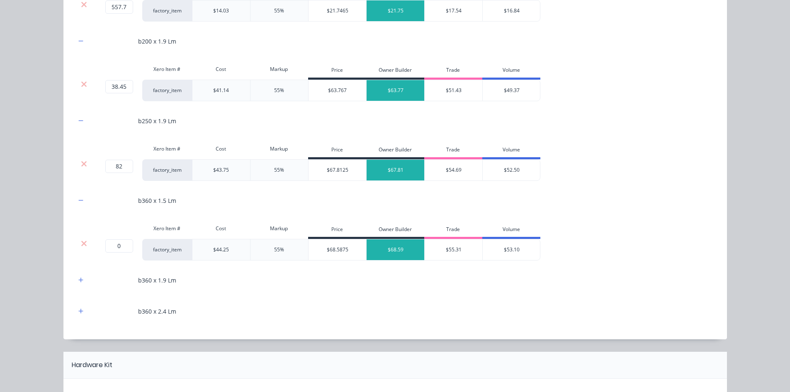
click at [82, 237] on div "Xero Item # Cost Markup Price Owner Builder Trade Volume" at bounding box center [308, 229] width 464 height 19
drag, startPoint x: 82, startPoint y: 244, endPoint x: 77, endPoint y: 210, distance: 34.4
click at [81, 244] on icon at bounding box center [83, 243] width 5 height 5
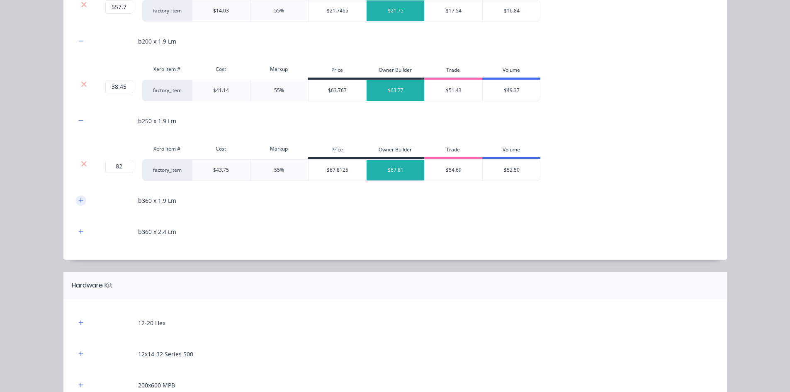
click at [76, 196] on button "button" at bounding box center [81, 200] width 10 height 10
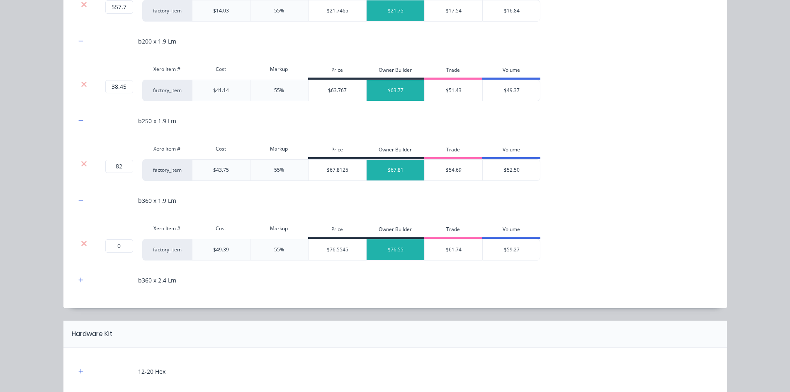
drag, startPoint x: 78, startPoint y: 245, endPoint x: 77, endPoint y: 234, distance: 10.8
click at [81, 244] on icon at bounding box center [84, 243] width 6 height 8
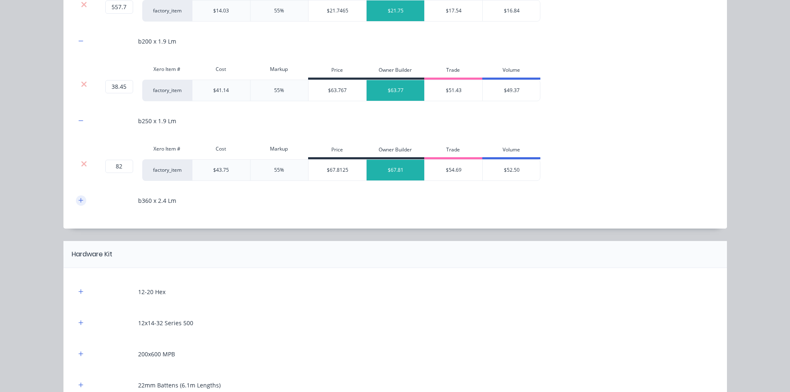
click at [78, 202] on icon "button" at bounding box center [80, 200] width 5 height 6
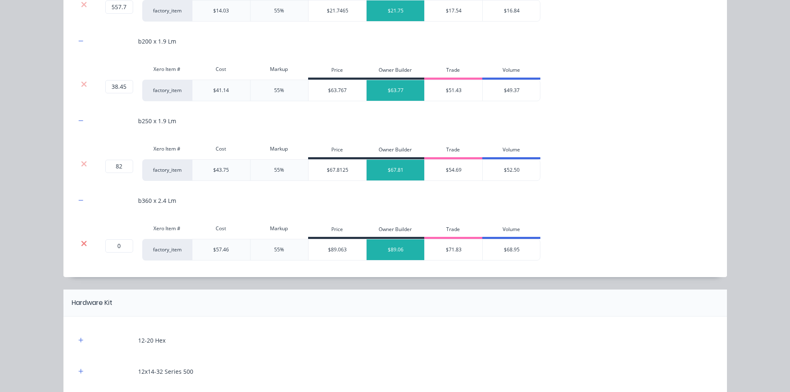
click at [81, 243] on icon at bounding box center [84, 243] width 6 height 8
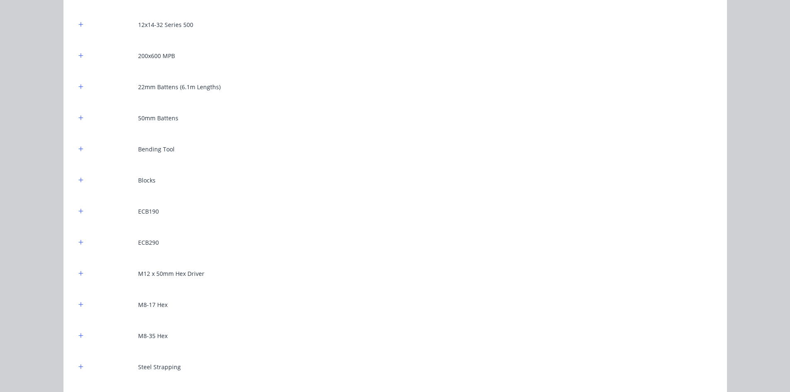
scroll to position [995, 0]
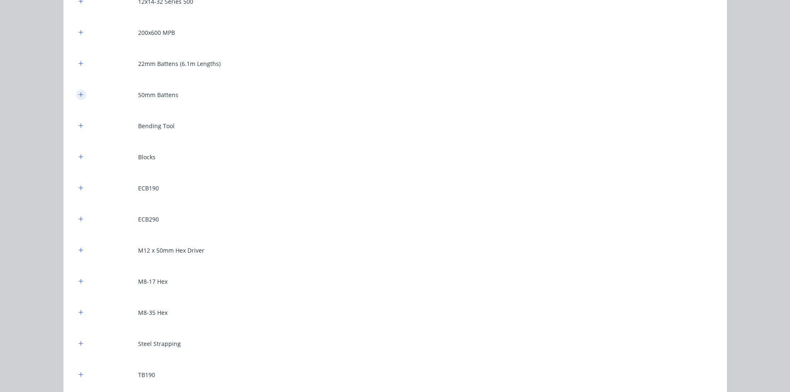
click at [78, 95] on icon "button" at bounding box center [80, 94] width 5 height 5
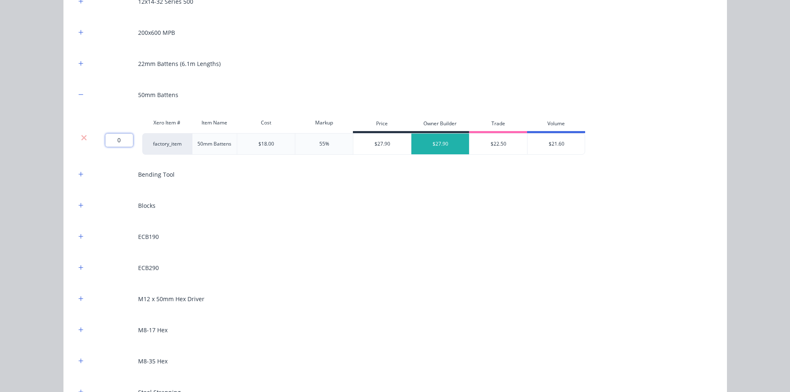
click at [118, 143] on input "0" at bounding box center [119, 140] width 28 height 13
type input "40"
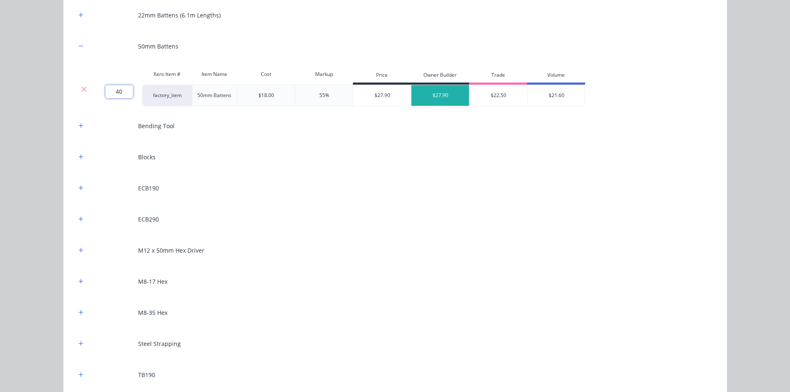
scroll to position [1120, 0]
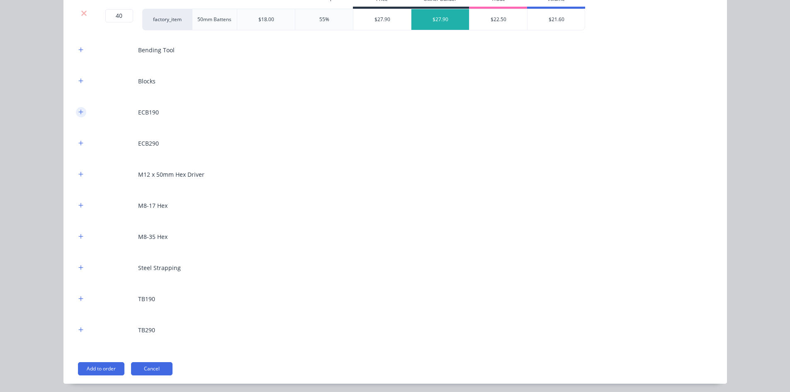
click at [78, 111] on icon "button" at bounding box center [80, 111] width 5 height 5
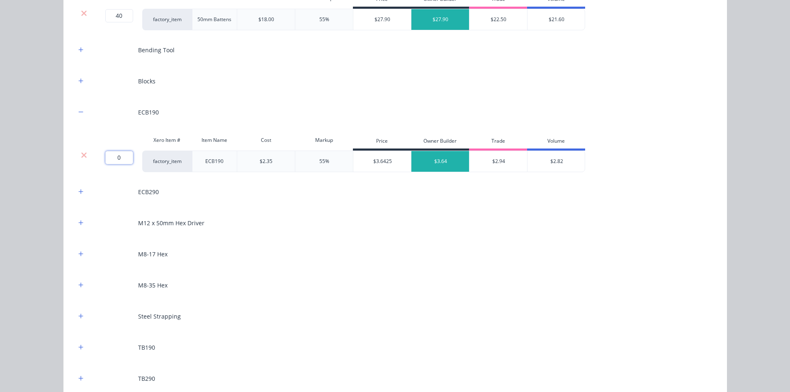
click at [107, 153] on input "0" at bounding box center [119, 157] width 28 height 13
type input "10"
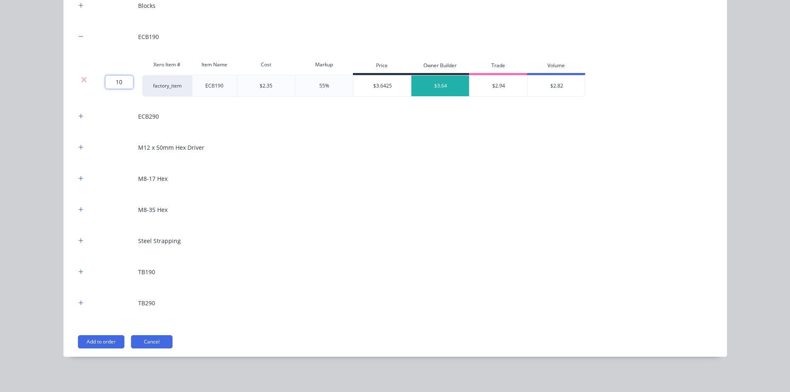
scroll to position [1196, 0]
click at [78, 177] on icon "button" at bounding box center [80, 177] width 5 height 6
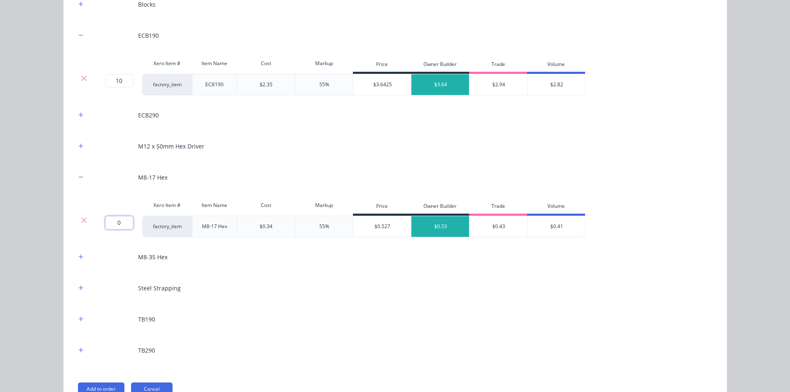
click at [111, 221] on input "0" at bounding box center [119, 222] width 28 height 13
type input "2000"
click at [64, 214] on div "12-20 Hex 12x14-32 Series 500 200x600 MPB 22mm Battens (6.1m Lengths) 50mm Batt…" at bounding box center [394, 74] width 663 height 658
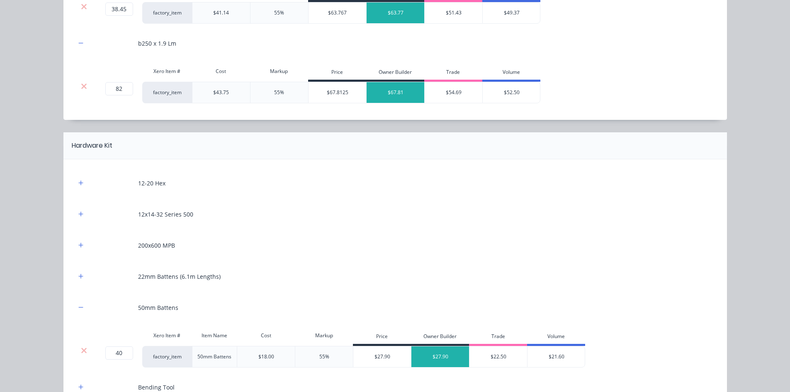
scroll to position [782, 0]
click at [80, 185] on icon "button" at bounding box center [80, 184] width 5 height 6
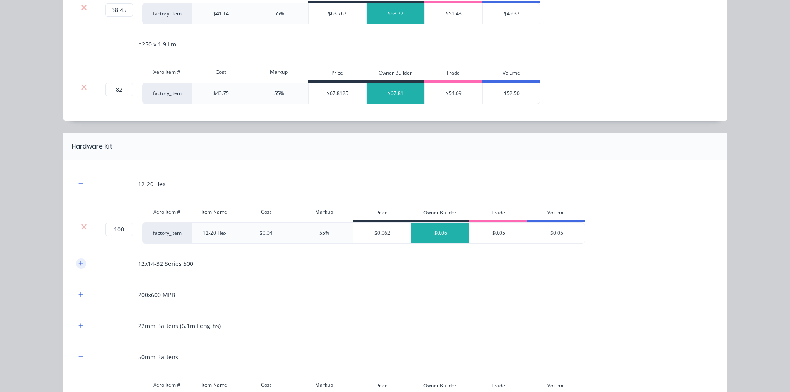
click at [79, 262] on icon "button" at bounding box center [80, 263] width 5 height 6
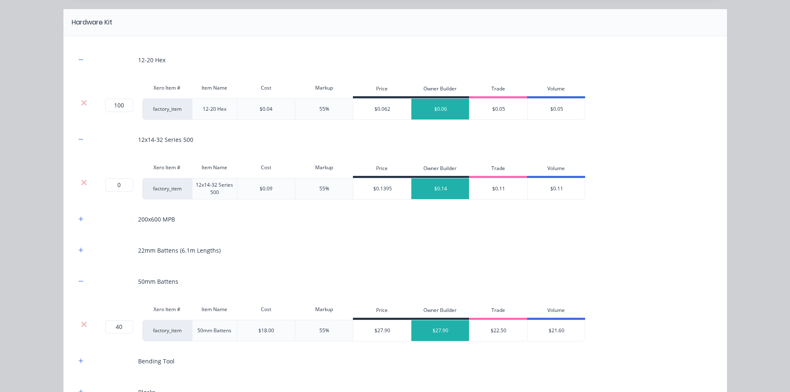
scroll to position [906, 0]
click at [81, 180] on icon at bounding box center [84, 182] width 6 height 8
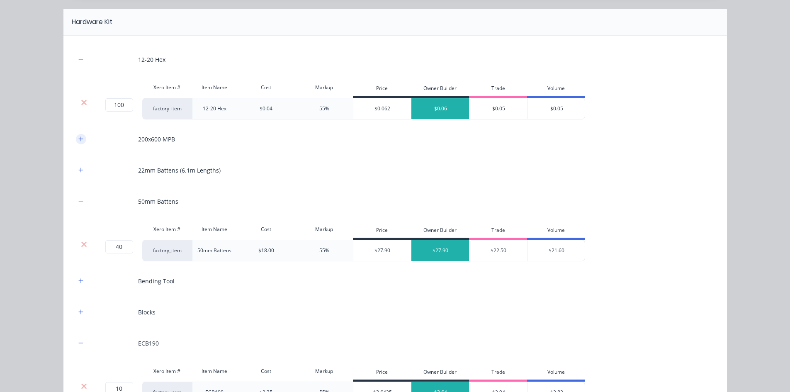
click at [78, 141] on icon "button" at bounding box center [80, 139] width 5 height 6
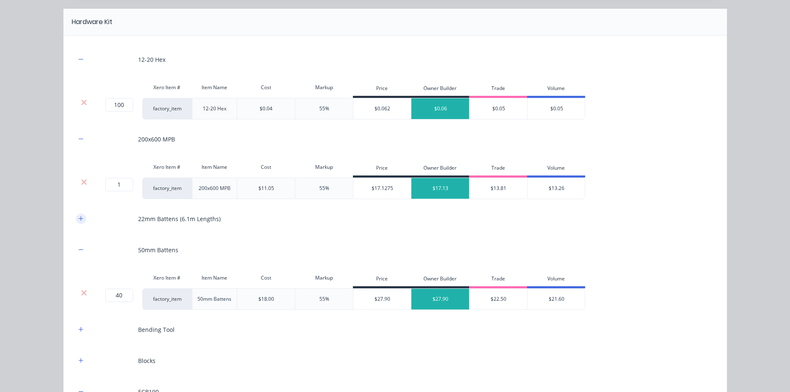
click at [79, 221] on icon "button" at bounding box center [80, 219] width 5 height 6
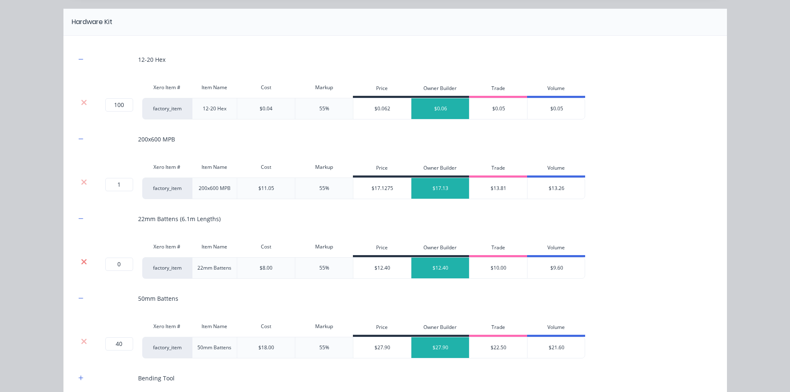
click at [82, 263] on icon at bounding box center [83, 261] width 5 height 5
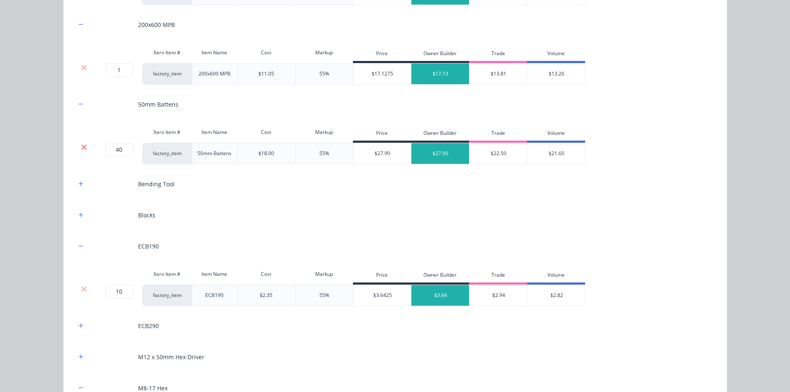
scroll to position [1030, 0]
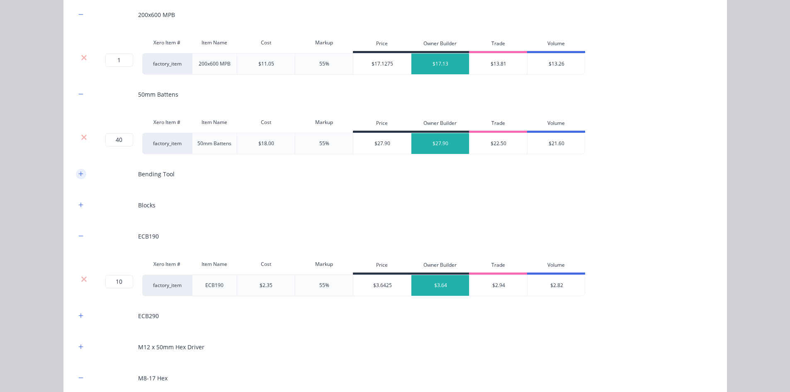
click at [79, 173] on icon "button" at bounding box center [80, 174] width 5 height 6
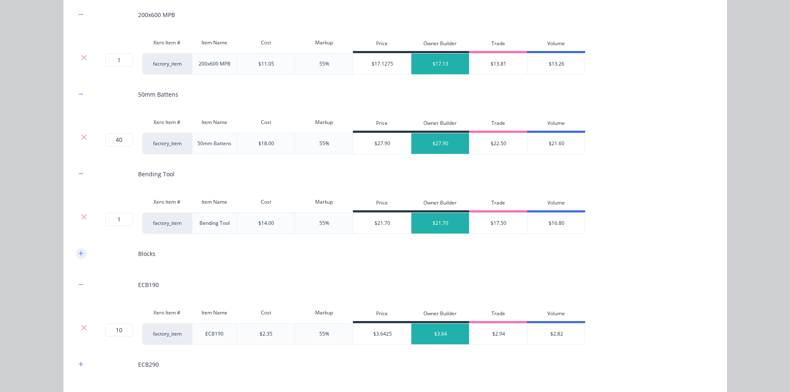
click at [79, 251] on icon "button" at bounding box center [80, 253] width 5 height 6
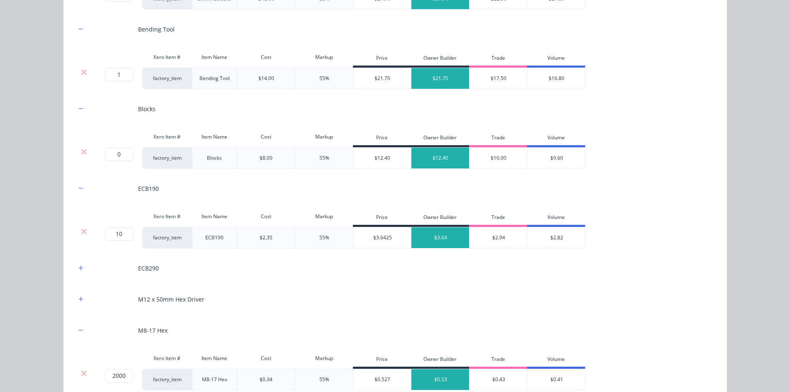
scroll to position [1238, 0]
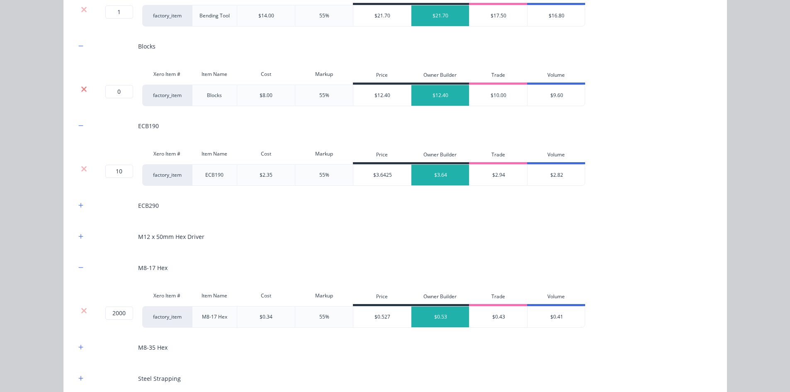
click at [81, 88] on icon at bounding box center [83, 88] width 5 height 5
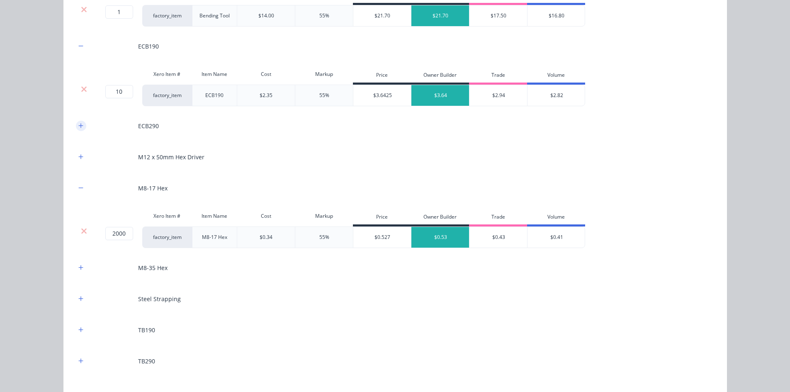
click at [76, 127] on button "button" at bounding box center [81, 126] width 10 height 10
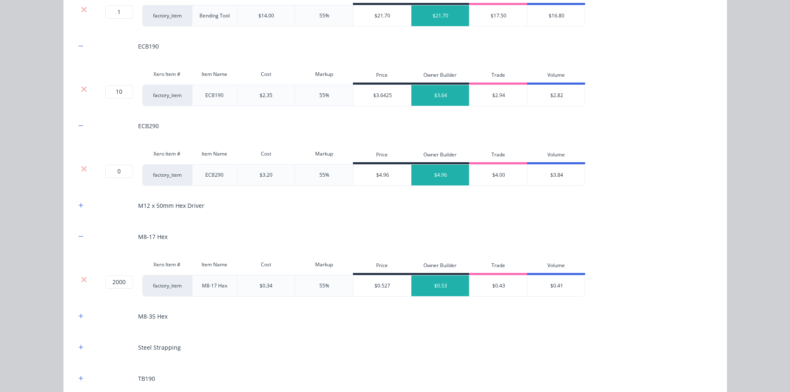
click at [85, 165] on div at bounding box center [84, 169] width 16 height 8
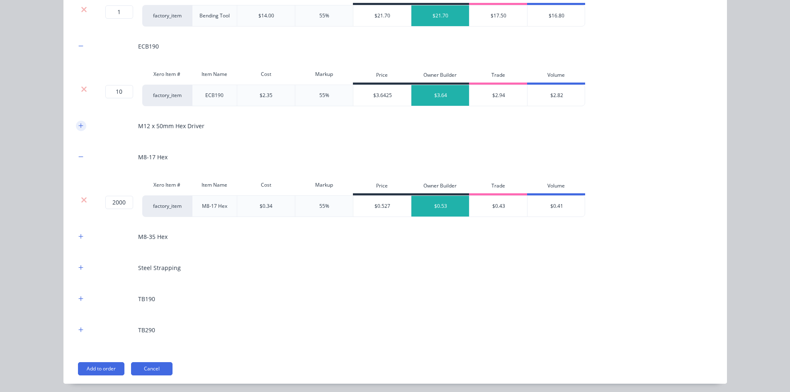
click at [78, 127] on icon "button" at bounding box center [80, 126] width 5 height 6
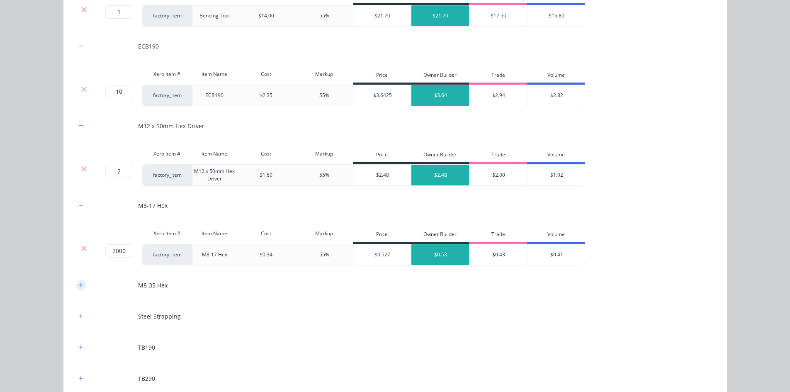
click at [80, 282] on icon "button" at bounding box center [80, 285] width 5 height 6
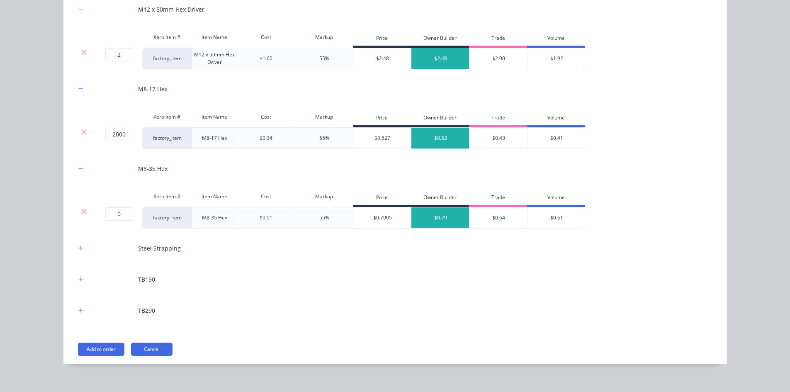
scroll to position [1363, 0]
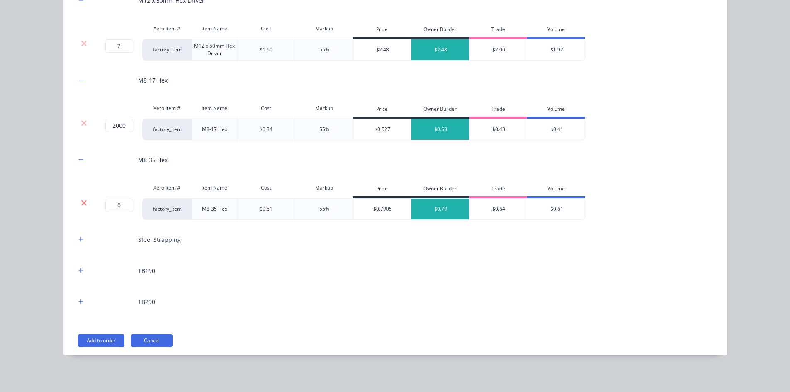
click at [83, 203] on icon at bounding box center [84, 203] width 6 height 8
click at [78, 238] on icon "button" at bounding box center [80, 239] width 5 height 5
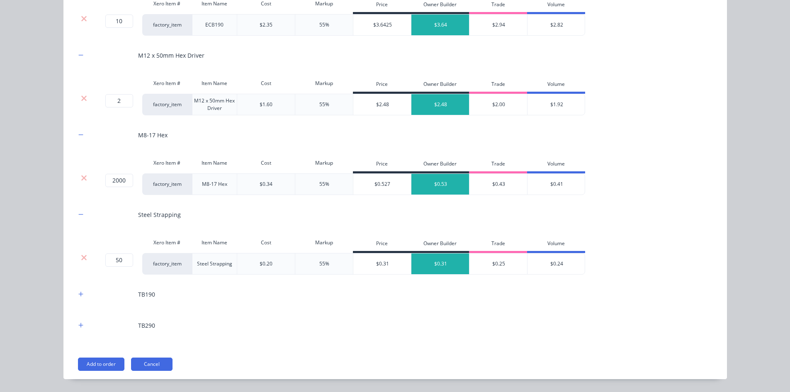
scroll to position [1332, 0]
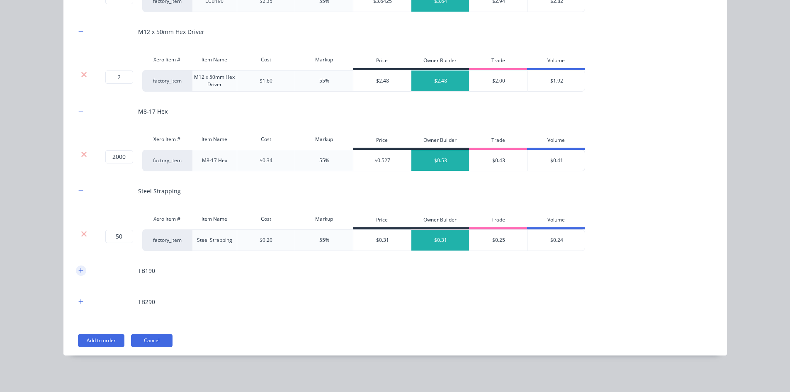
click at [77, 267] on button "button" at bounding box center [81, 270] width 10 height 10
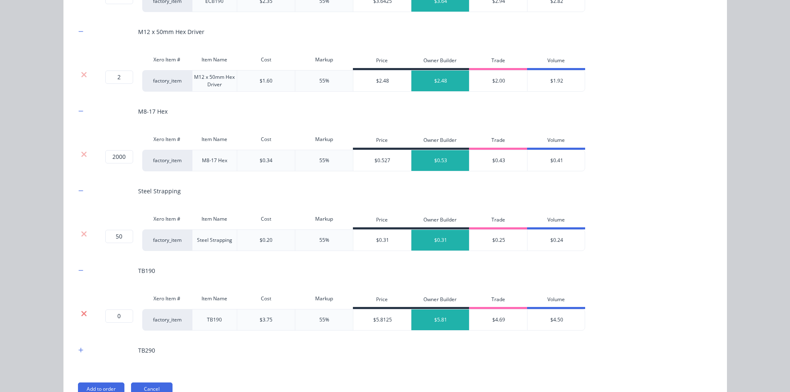
click at [81, 314] on icon at bounding box center [83, 313] width 5 height 5
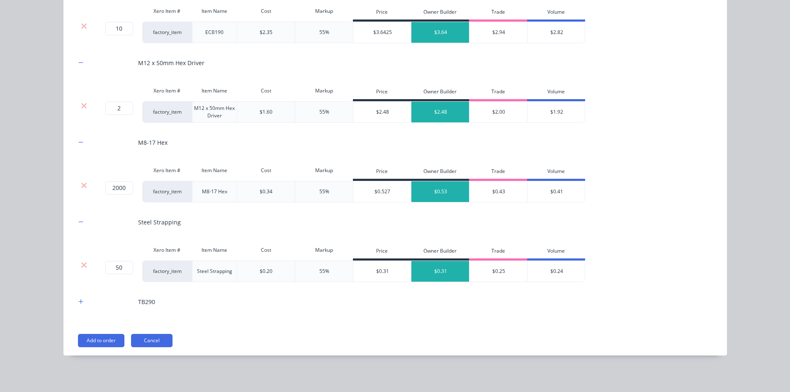
scroll to position [1301, 0]
click at [80, 301] on icon "button" at bounding box center [80, 302] width 5 height 6
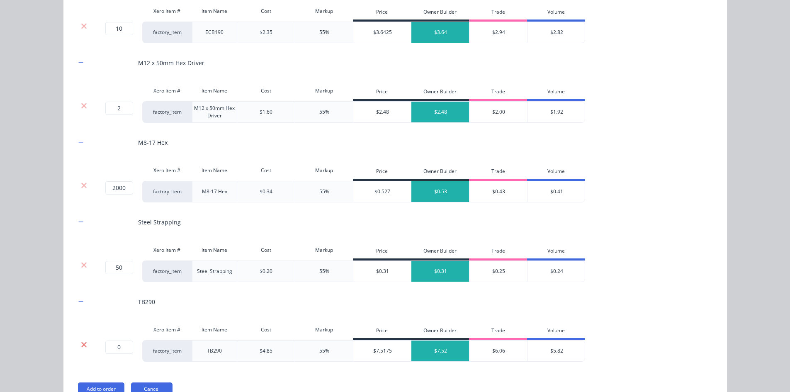
click at [82, 346] on icon at bounding box center [83, 344] width 5 height 5
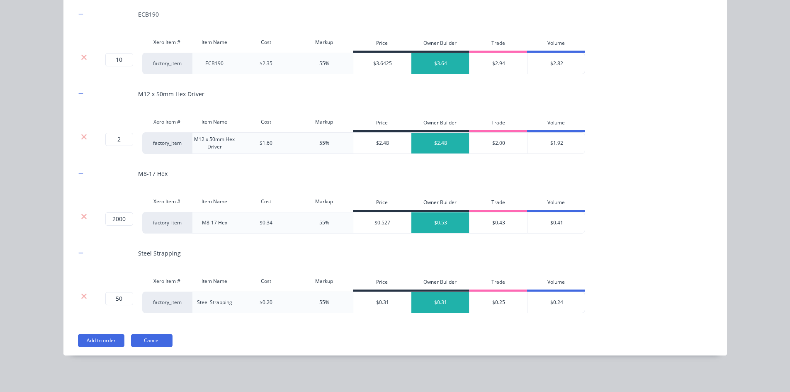
scroll to position [456, 0]
click at [101, 343] on button "Add to order" at bounding box center [101, 340] width 46 height 13
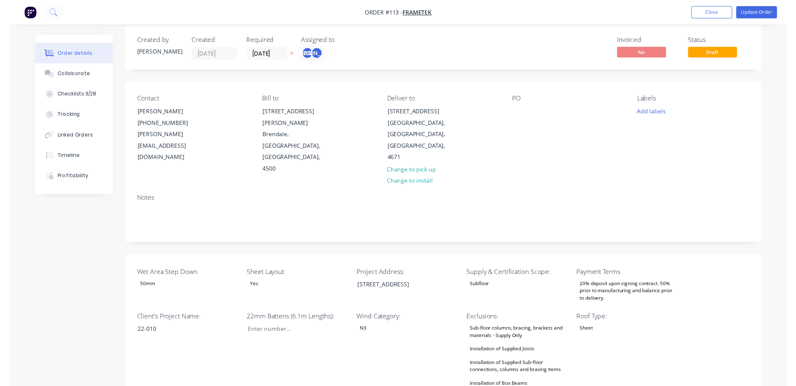
scroll to position [0, 0]
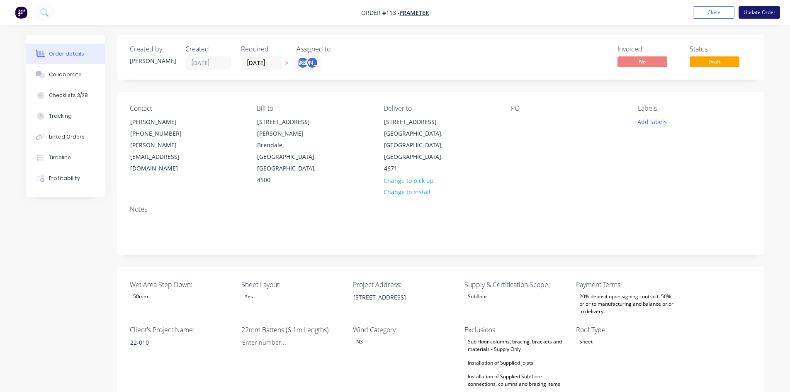
click at [768, 13] on button "Update Order" at bounding box center [759, 12] width 41 height 12
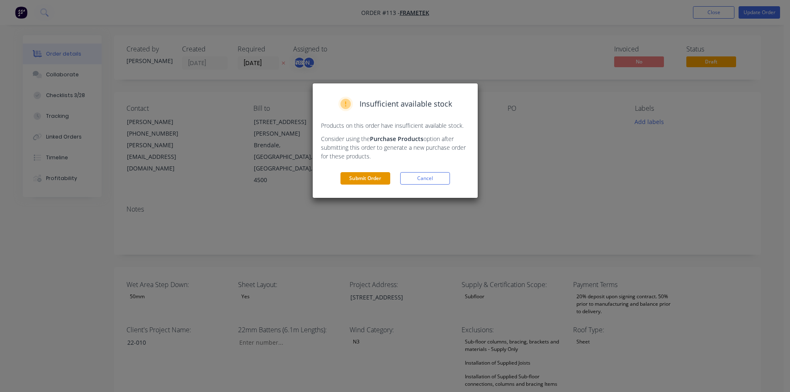
click at [356, 176] on button "Submit Order" at bounding box center [365, 178] width 50 height 12
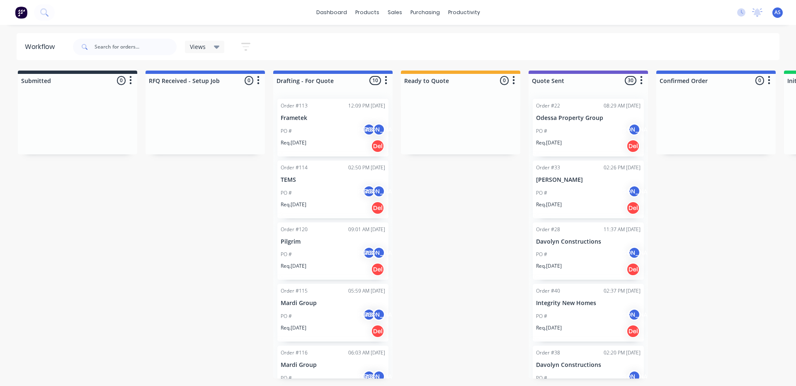
click at [305, 137] on div "PO # AS JO" at bounding box center [333, 131] width 104 height 16
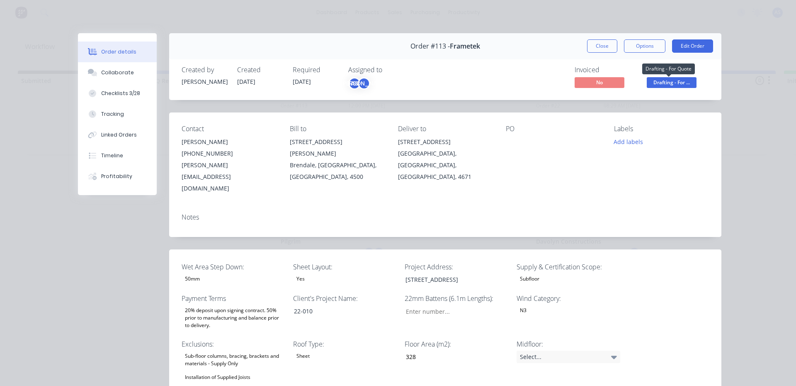
click at [674, 78] on span "Drafting - For ..." at bounding box center [672, 82] width 50 height 10
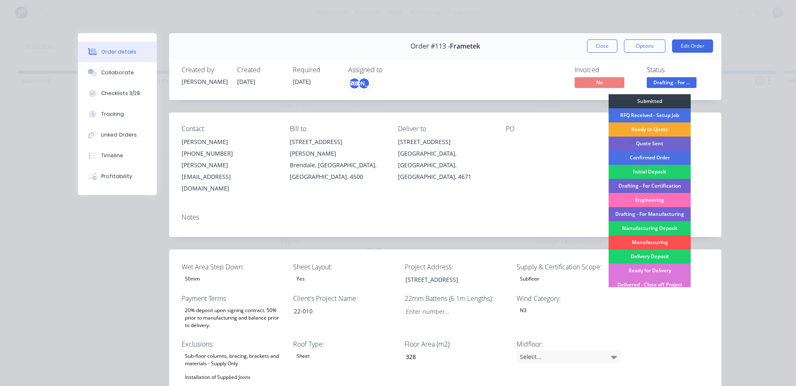
click at [636, 131] on div "Ready to Quote" at bounding box center [650, 129] width 82 height 14
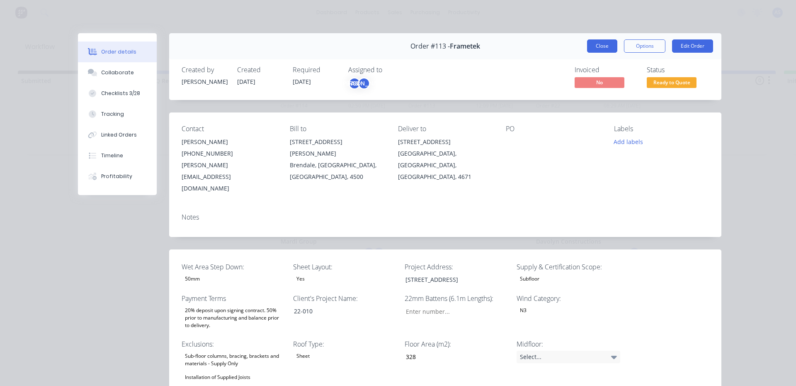
click at [603, 43] on button "Close" at bounding box center [602, 45] width 30 height 13
